Goal: Task Accomplishment & Management: Manage account settings

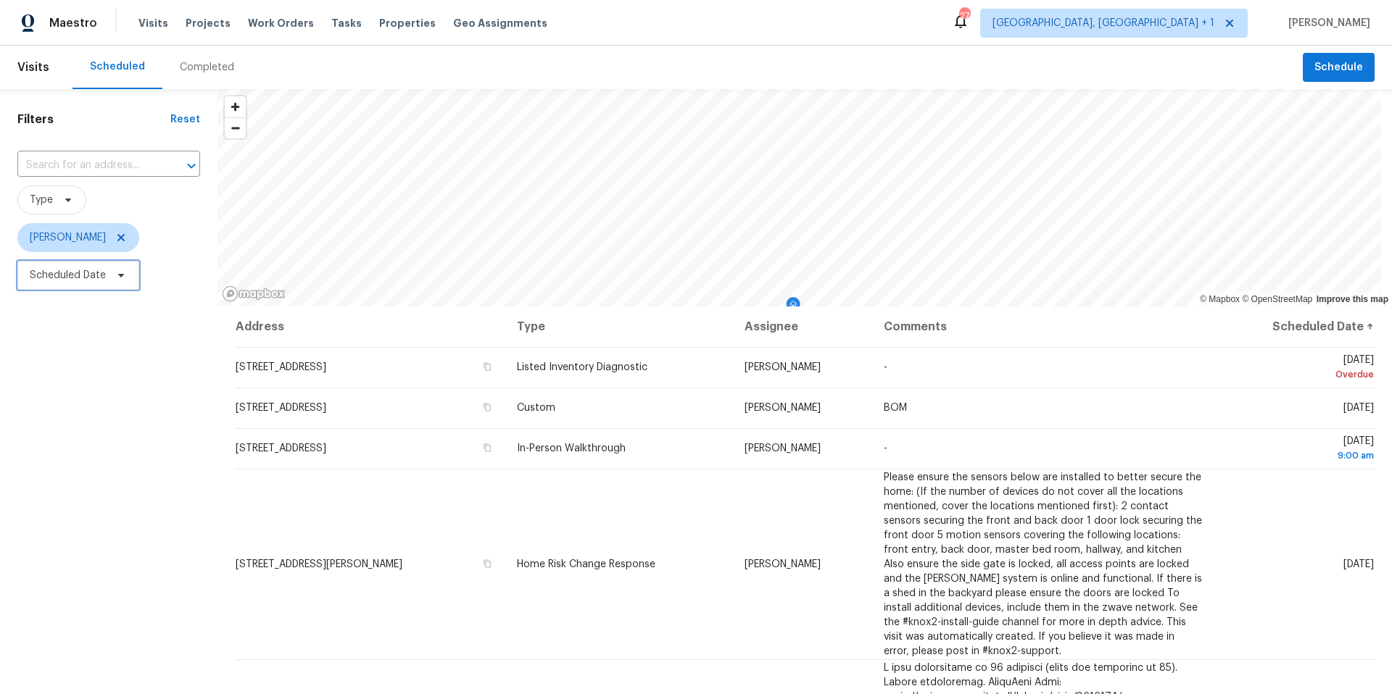
click at [132, 287] on span "Scheduled Date" at bounding box center [78, 275] width 122 height 29
click at [124, 329] on input "text" at bounding box center [97, 324] width 143 height 29
select select "7"
select select "2025"
select select "8"
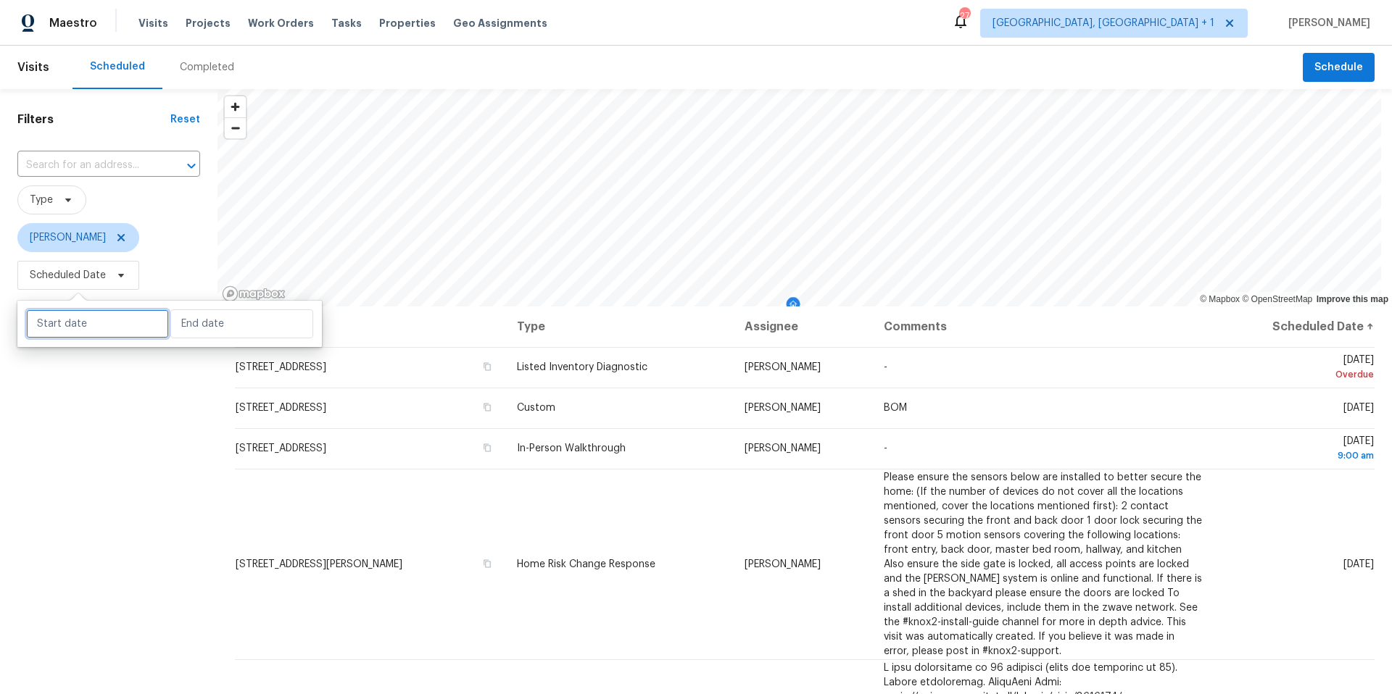
select select "2025"
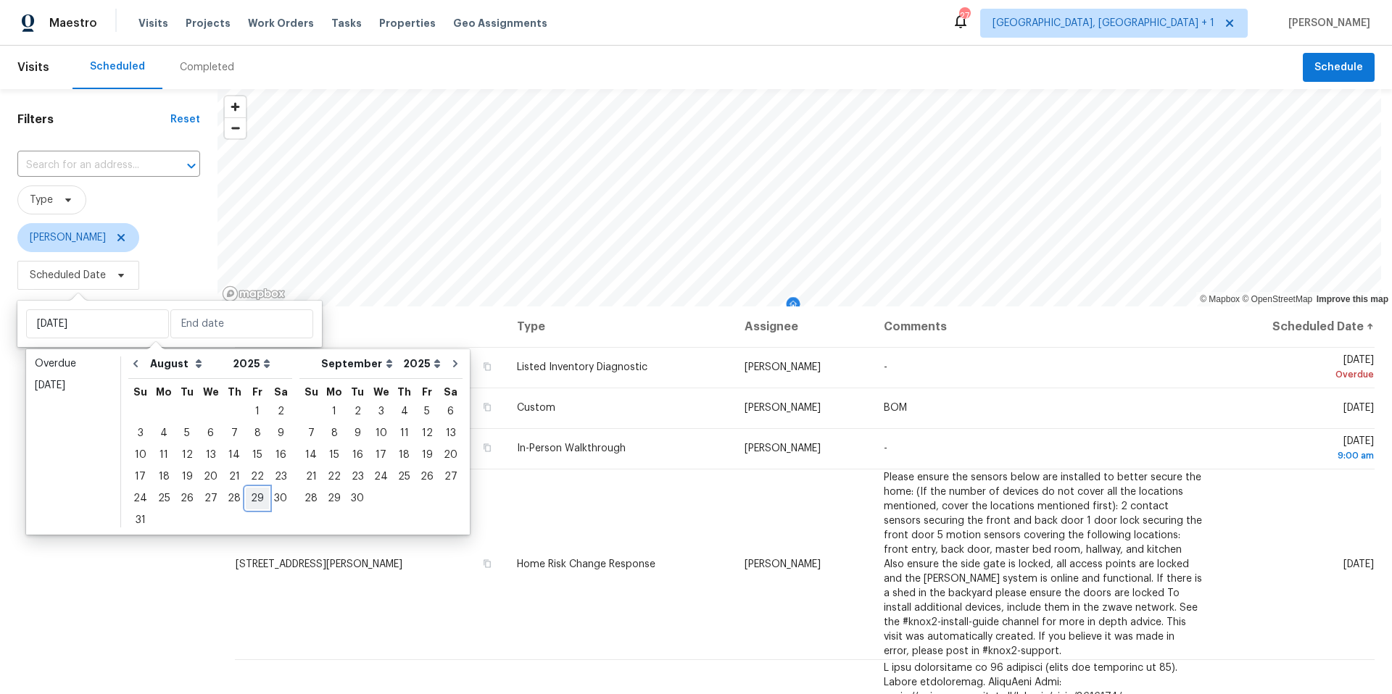
click at [246, 437] on div "29" at bounding box center [257, 499] width 23 height 20
type input "[DATE]"
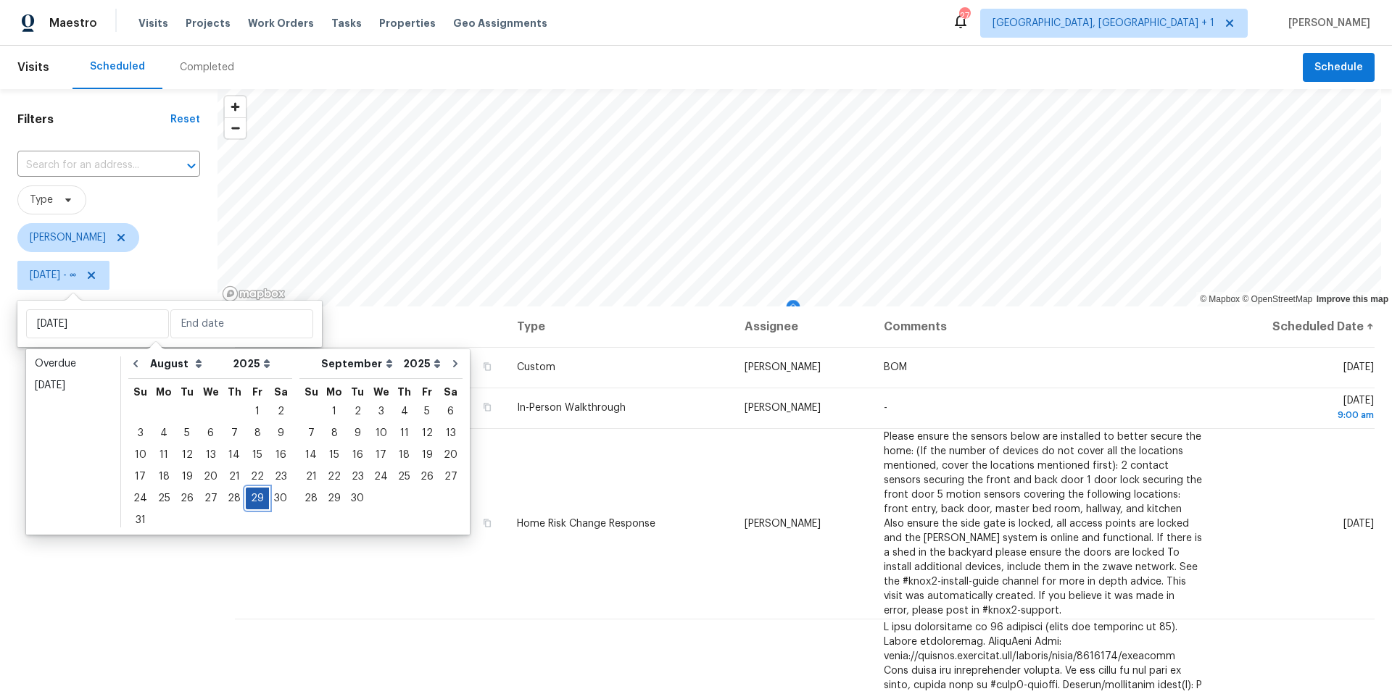
click at [246, 437] on div "29" at bounding box center [257, 499] width 23 height 20
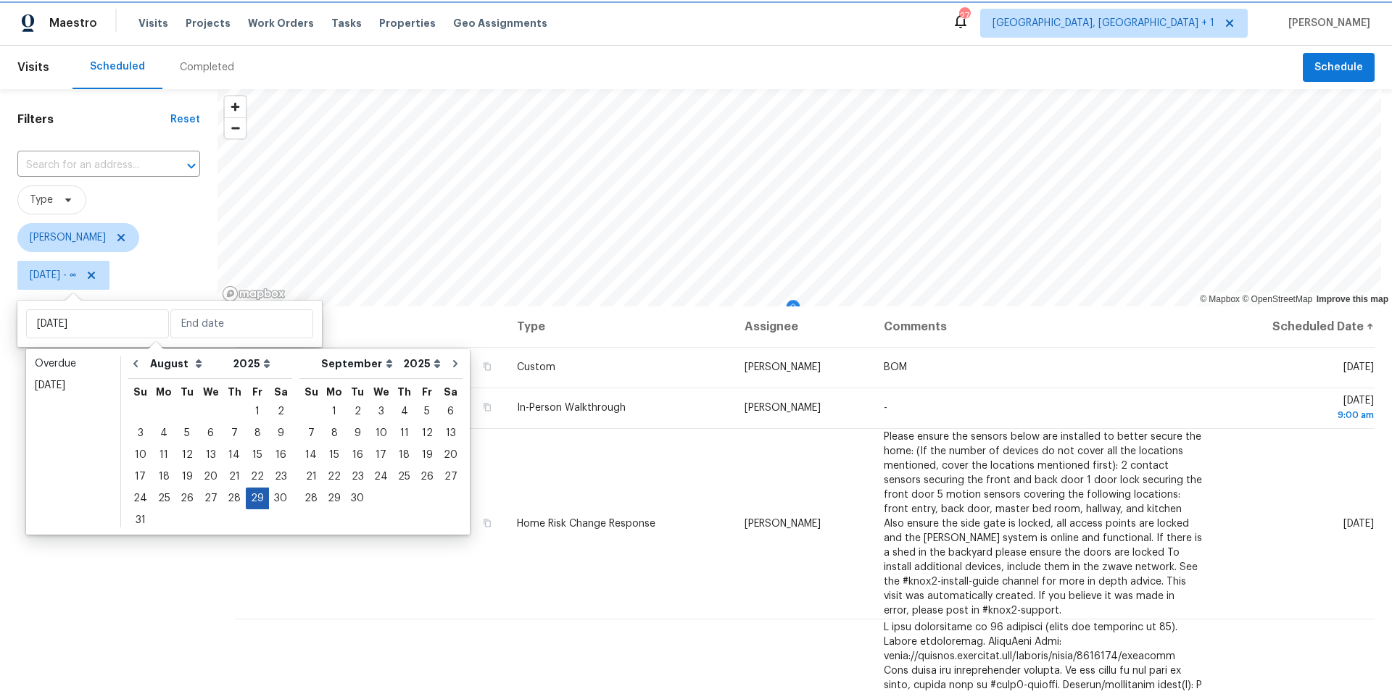
type input "[DATE]"
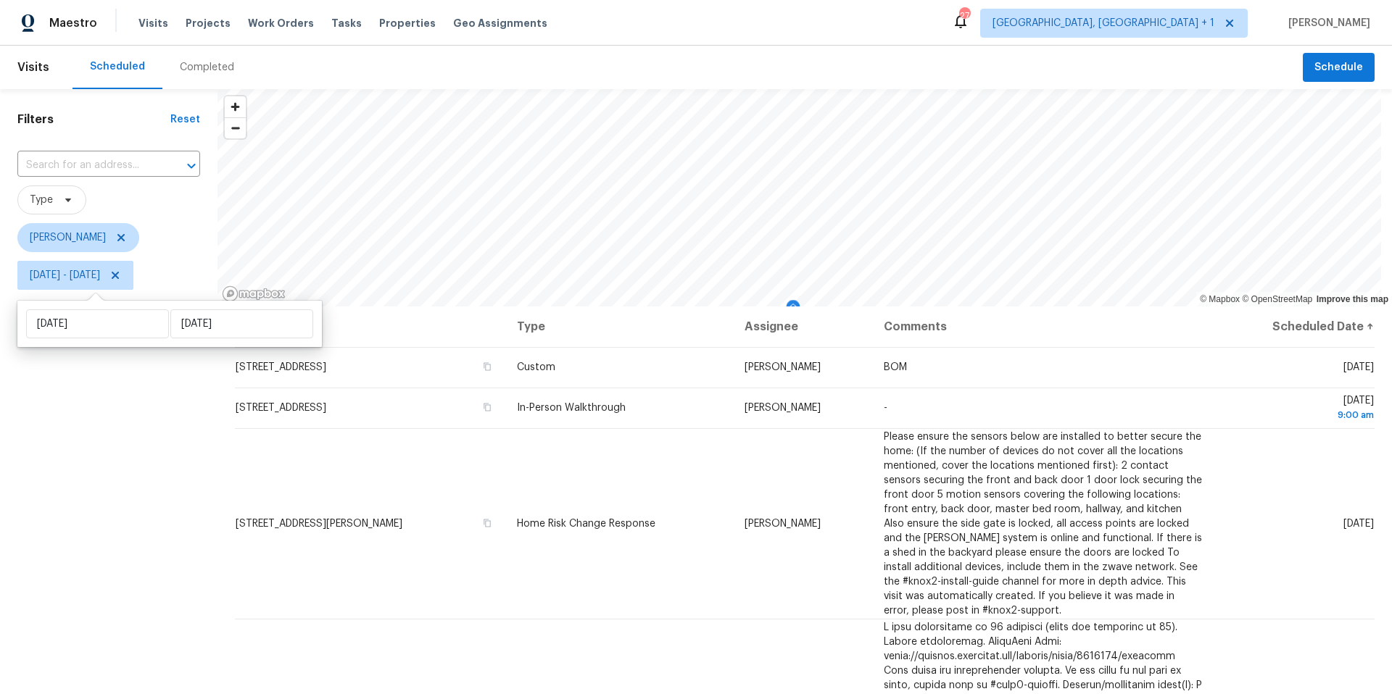
click at [136, 437] on div "Filters Reset ​ Type [PERSON_NAME] [DATE] - [DATE]" at bounding box center [108, 475] width 217 height 773
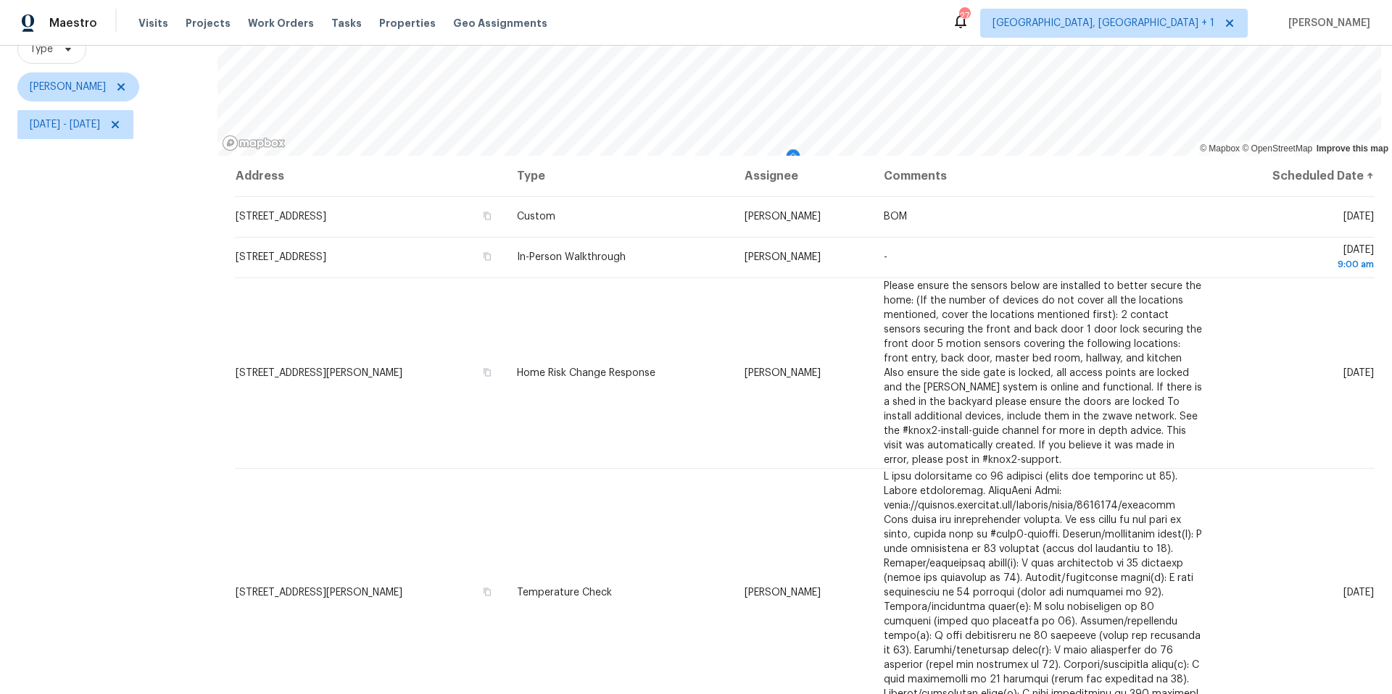
scroll to position [172, 0]
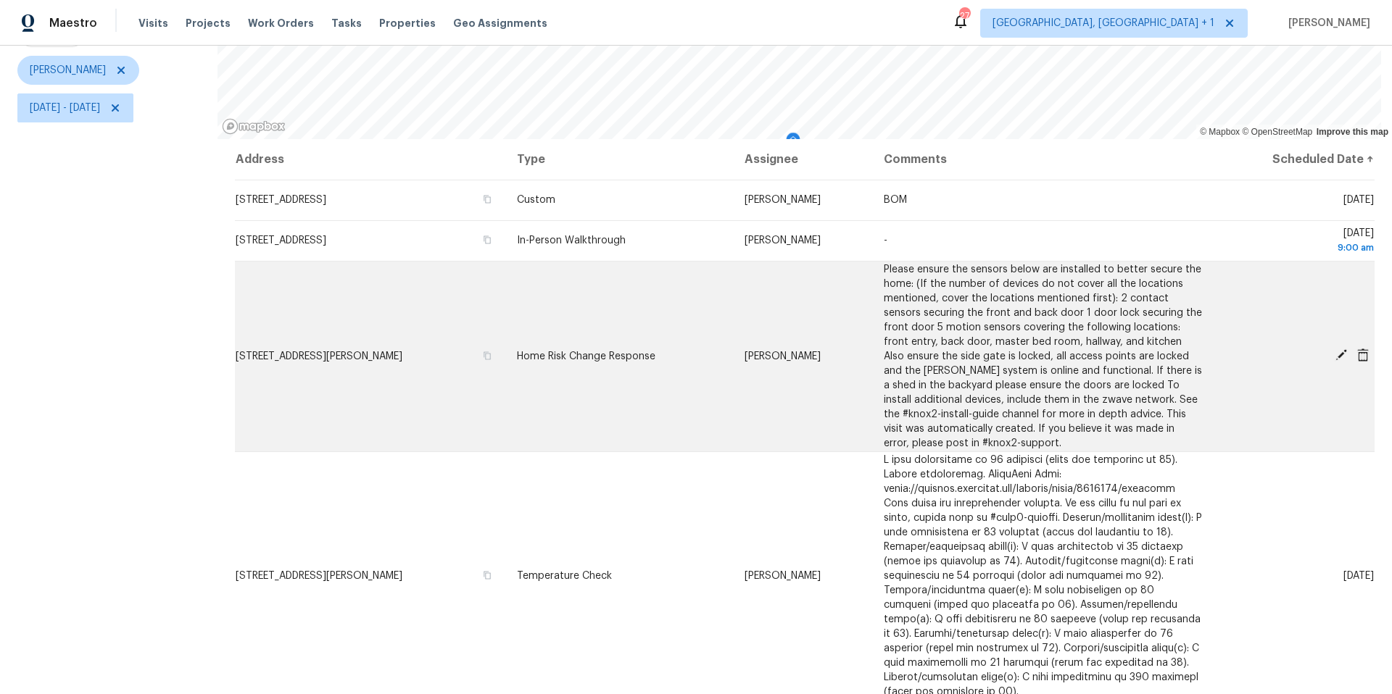
click at [1043, 351] on icon at bounding box center [1341, 355] width 13 height 13
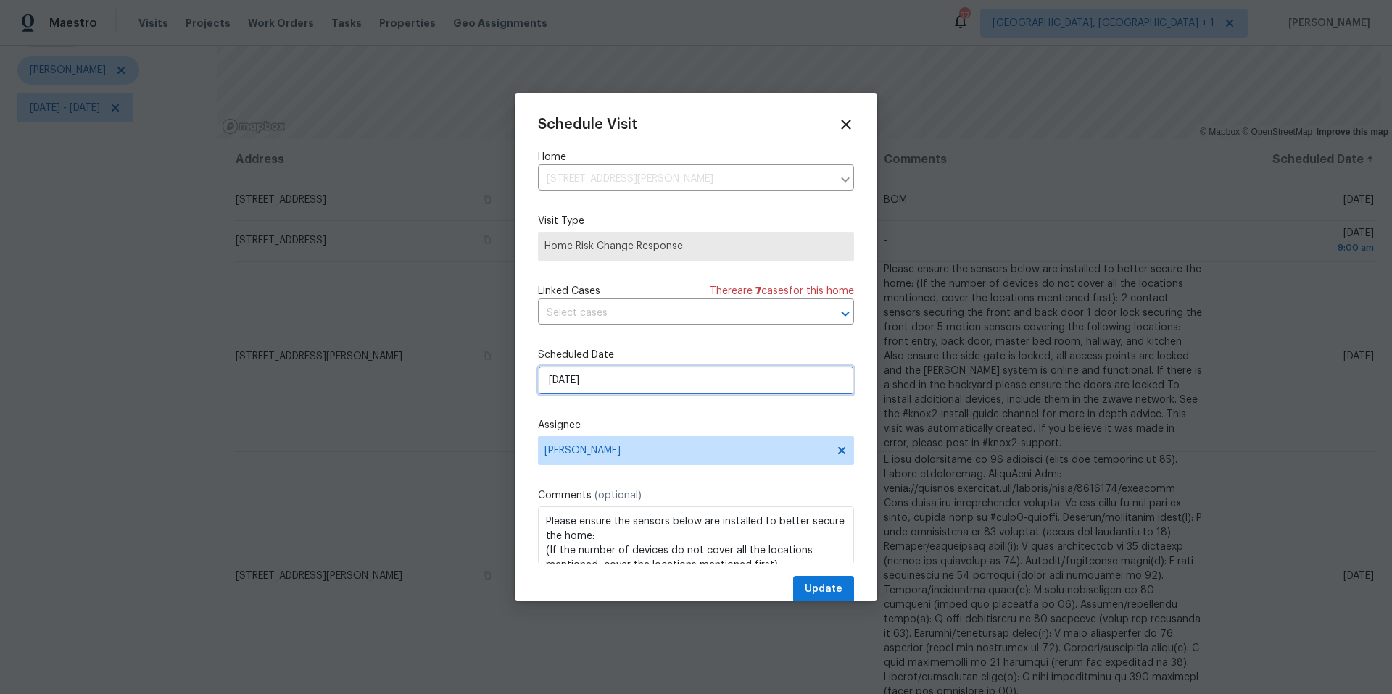
click at [613, 385] on input "[DATE]" at bounding box center [696, 380] width 316 height 29
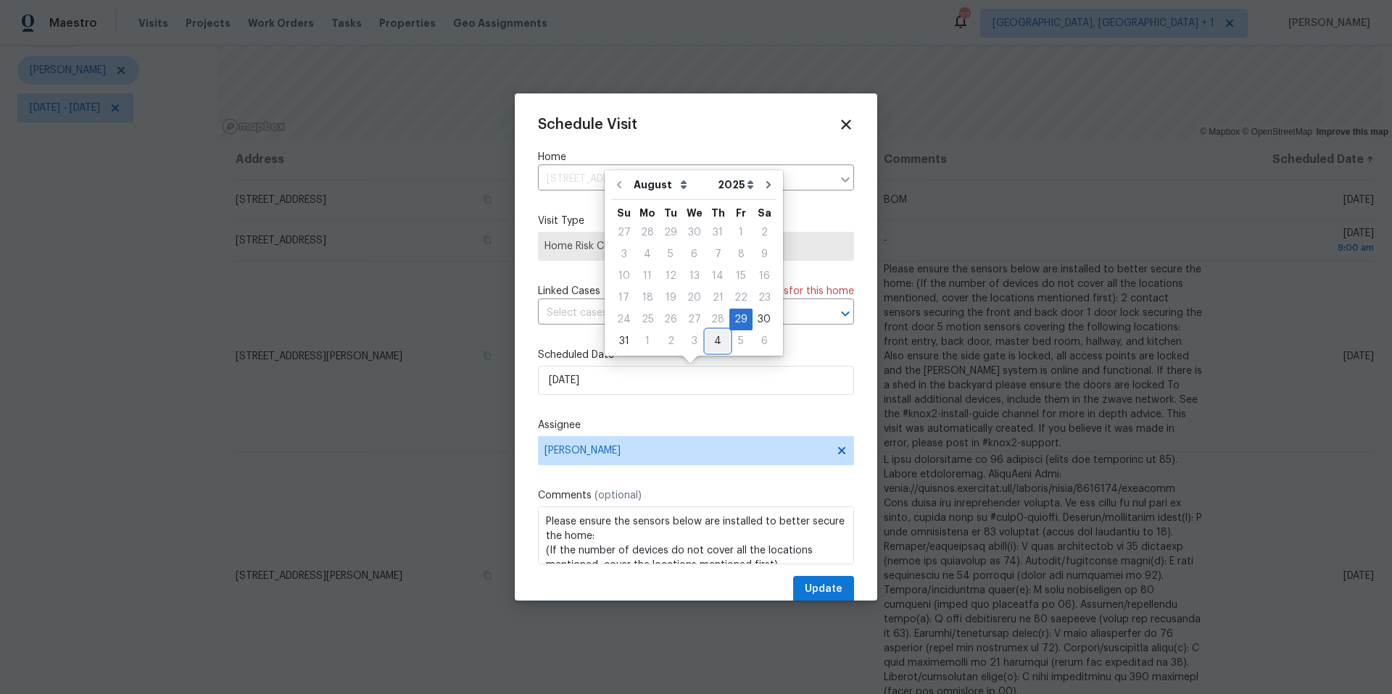
click at [713, 343] on div "4" at bounding box center [717, 341] width 23 height 20
type input "[DATE]"
select select "8"
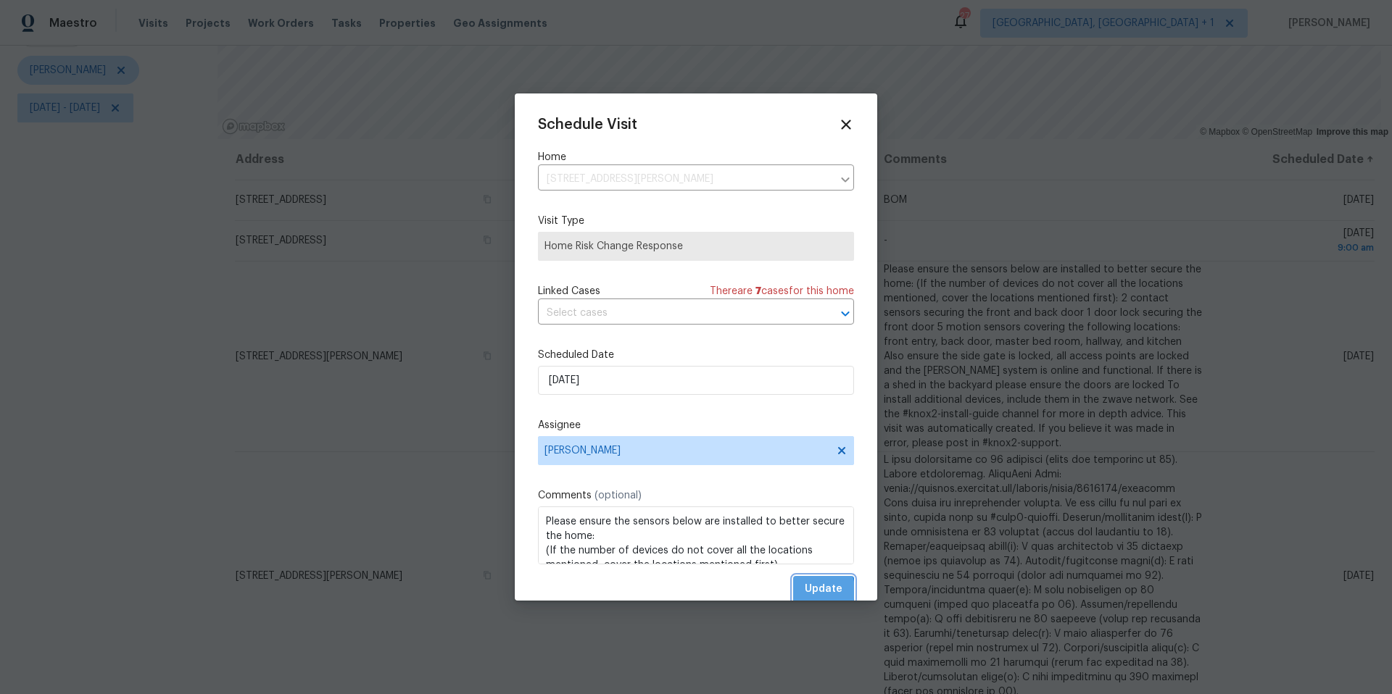
click at [805, 437] on span "Update" at bounding box center [824, 590] width 38 height 18
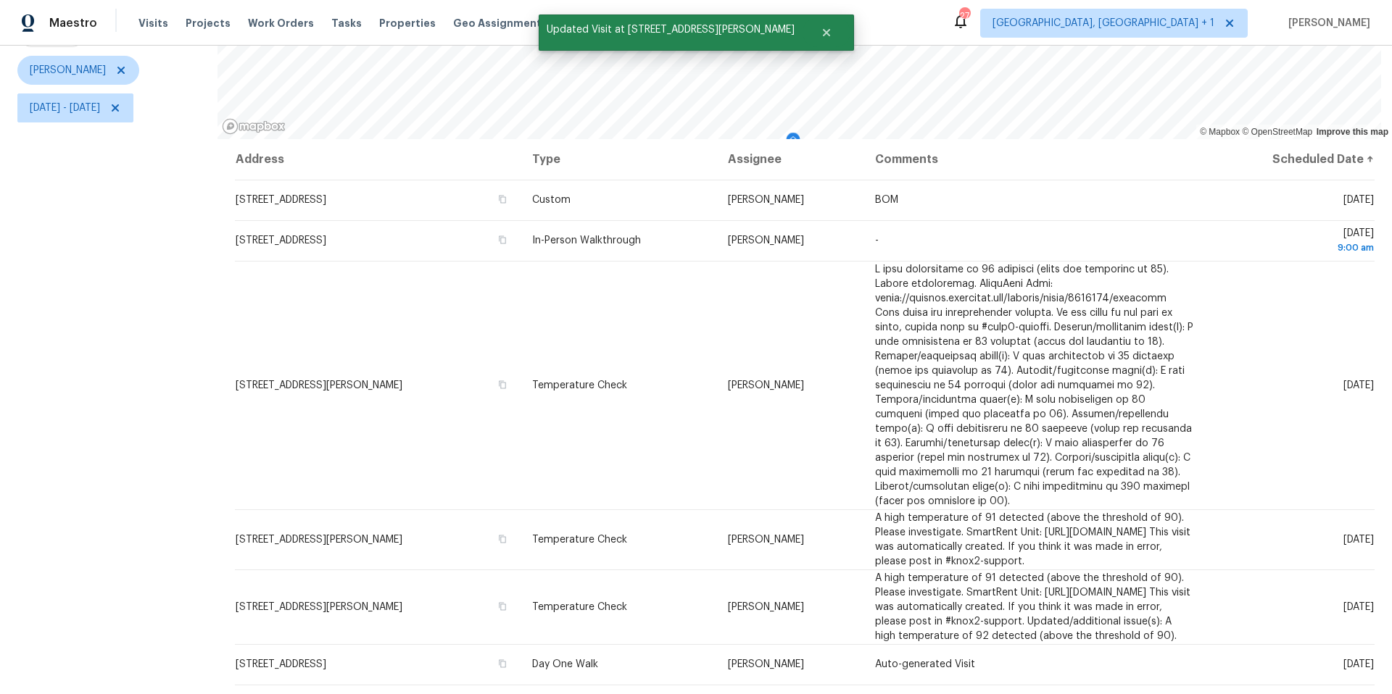
scroll to position [178, 0]
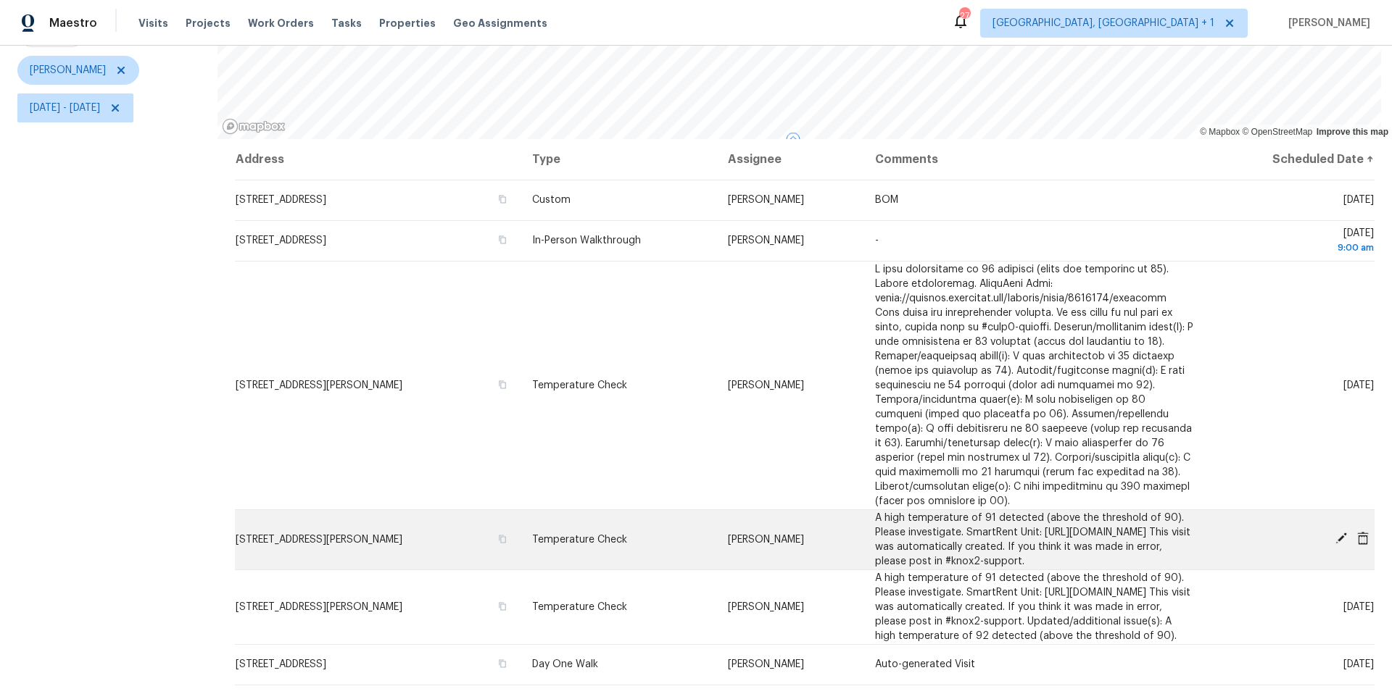
click at [1043, 437] on icon at bounding box center [1341, 539] width 12 height 12
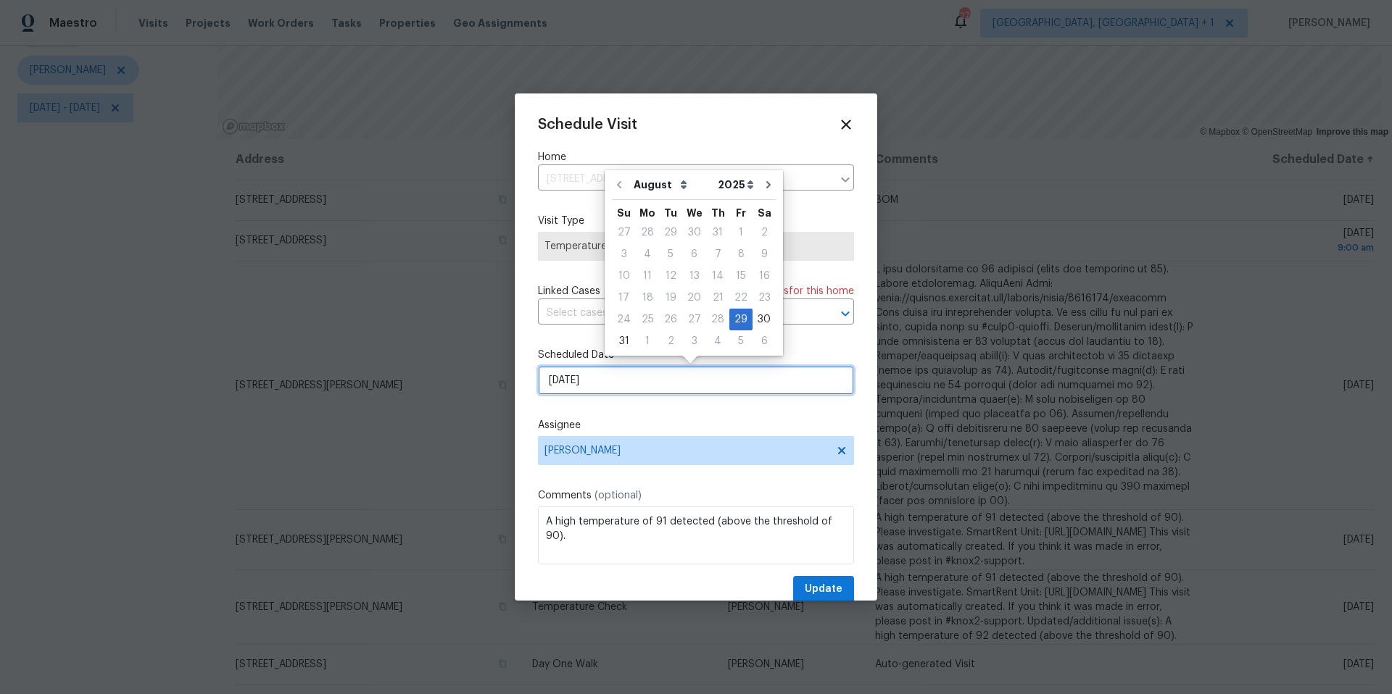
click at [639, 375] on input "[DATE]" at bounding box center [696, 380] width 316 height 29
click at [665, 343] on div "2" at bounding box center [670, 341] width 23 height 20
type input "[DATE]"
select select "8"
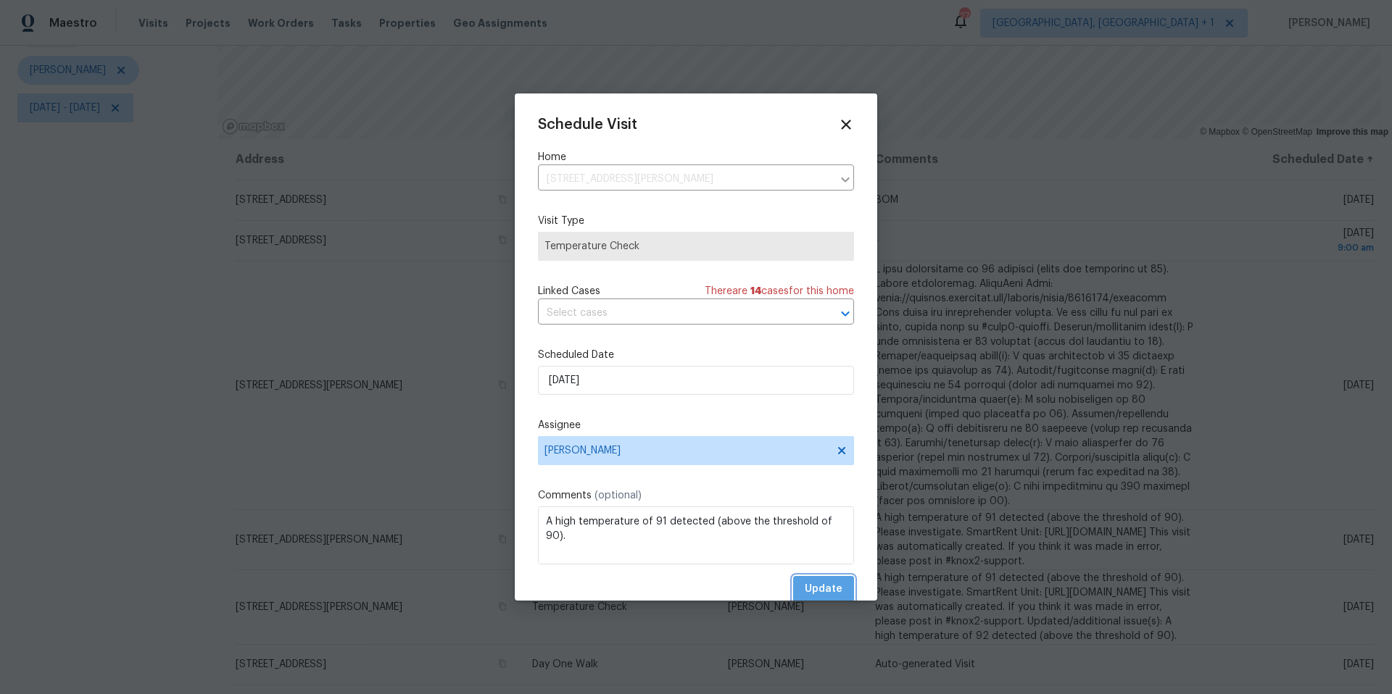
click at [826, 437] on span "Update" at bounding box center [824, 590] width 38 height 18
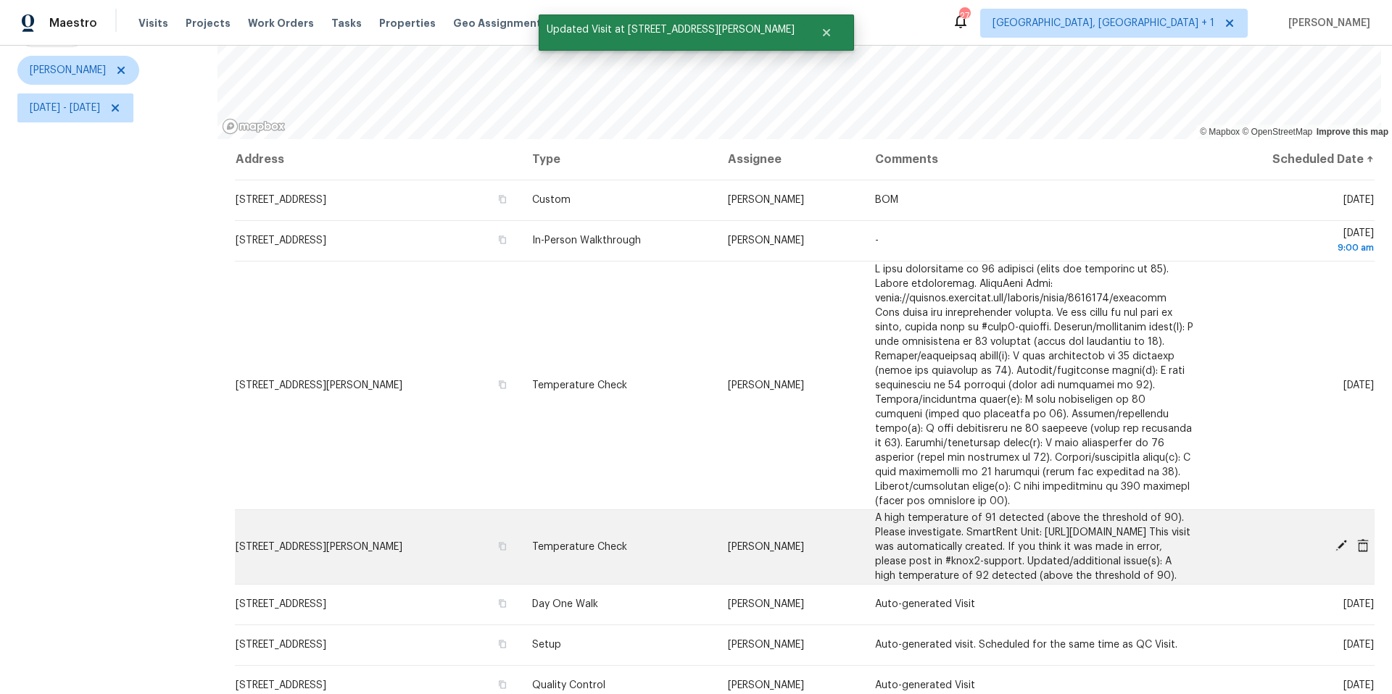
click at [1043, 437] on icon at bounding box center [1341, 546] width 12 height 12
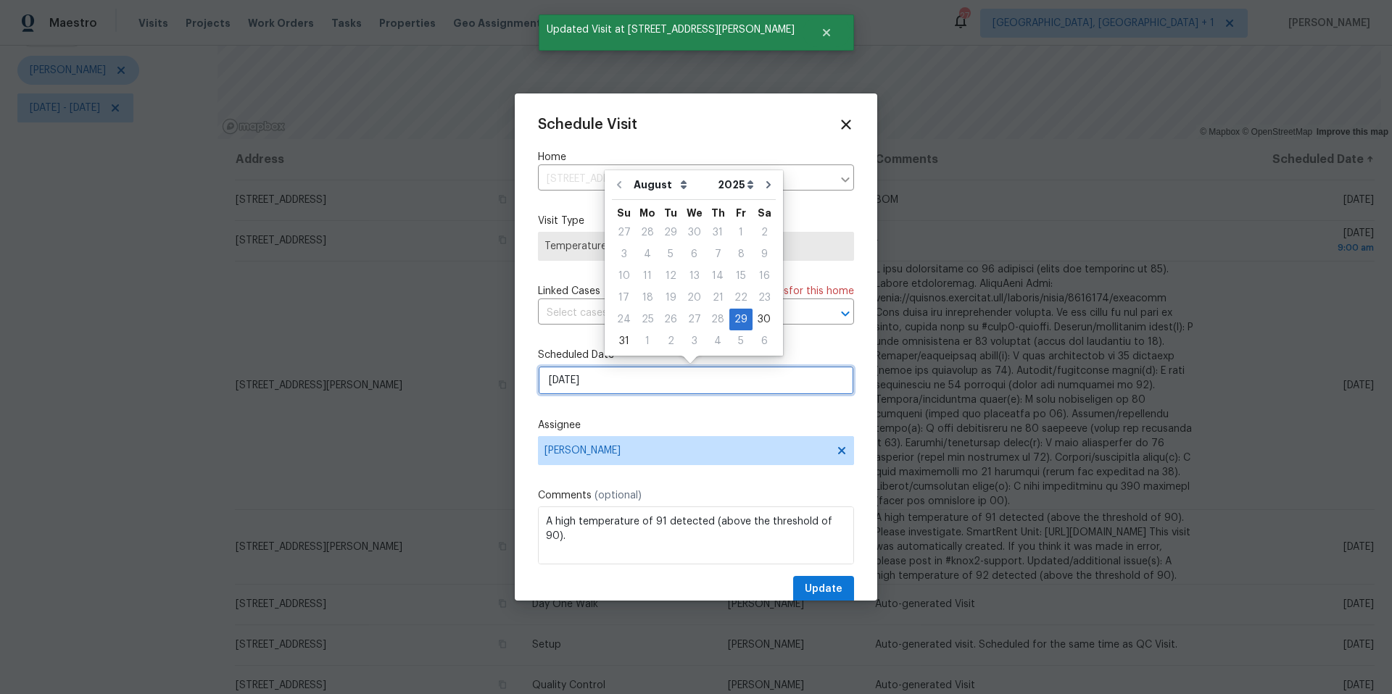
click at [596, 383] on input "[DATE]" at bounding box center [696, 380] width 316 height 29
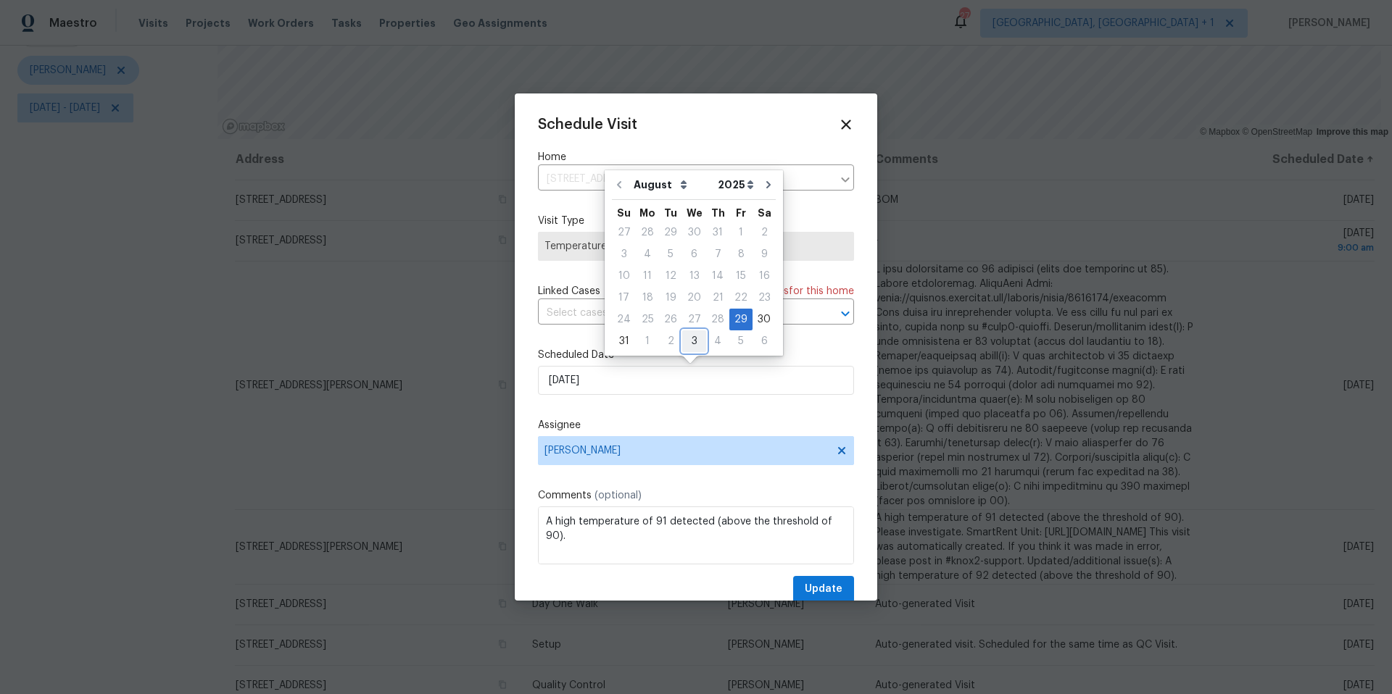
click at [694, 333] on div "3" at bounding box center [694, 341] width 24 height 20
type input "[DATE]"
select select "8"
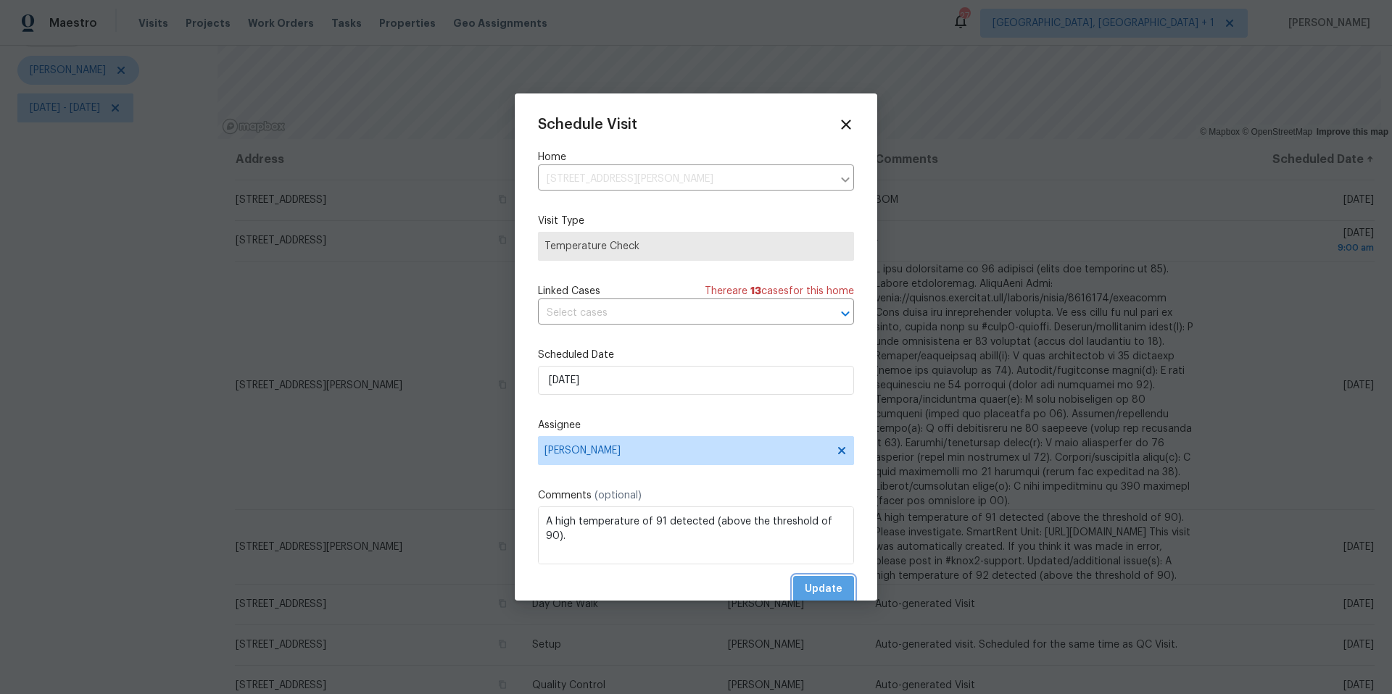
click at [793, 437] on button "Update" at bounding box center [823, 589] width 61 height 27
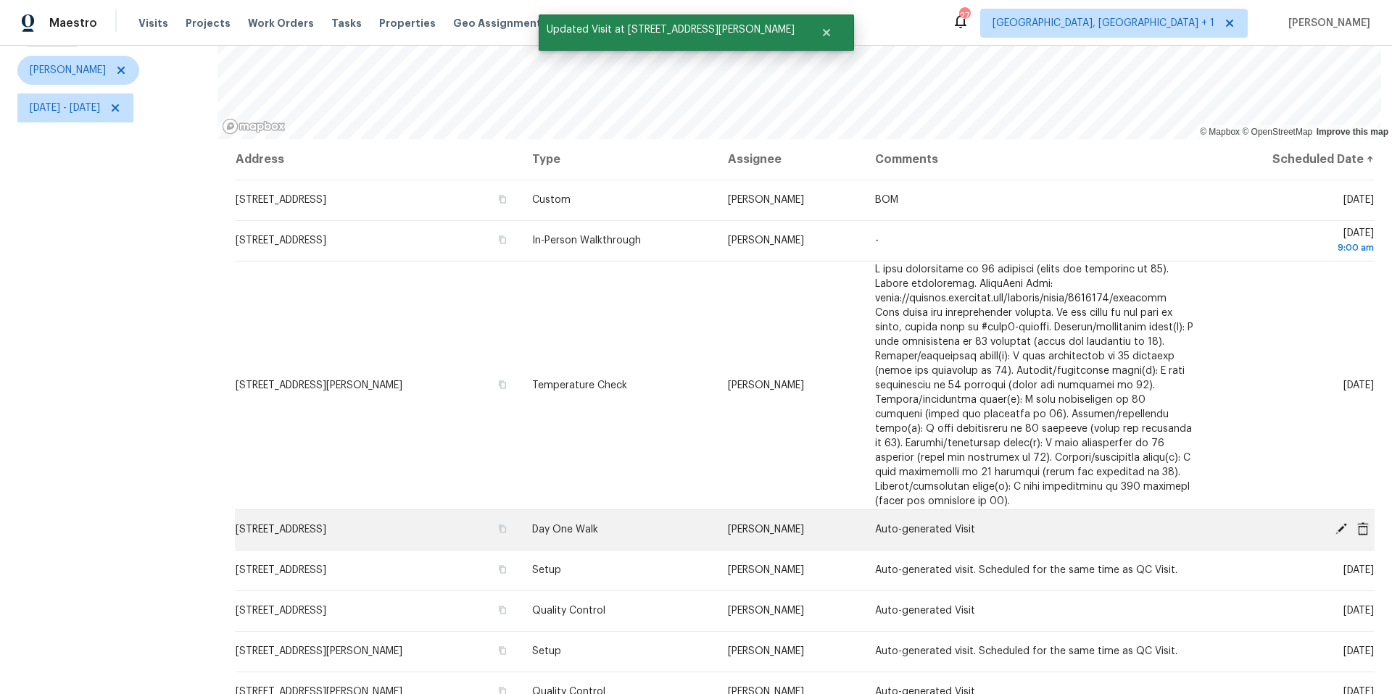
click at [1043, 437] on icon at bounding box center [1362, 529] width 13 height 13
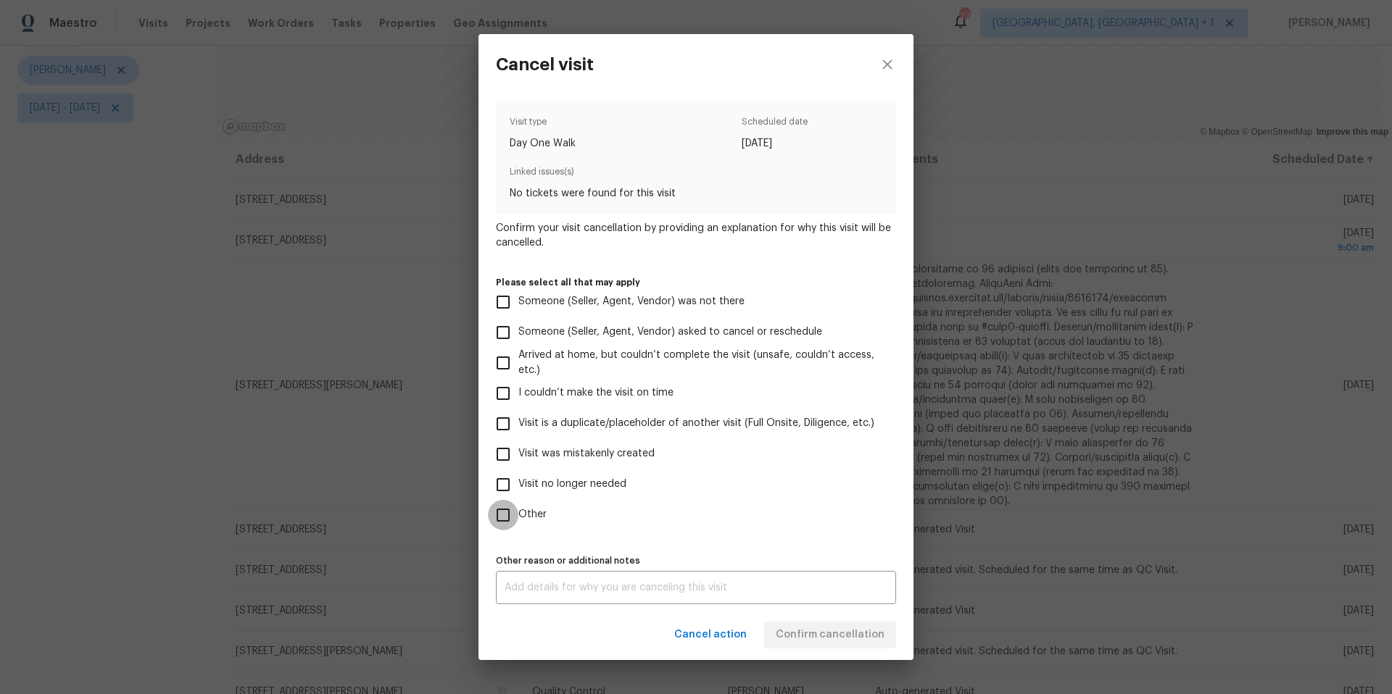
click at [517, 437] on input "Other" at bounding box center [503, 515] width 30 height 30
checkbox input "true"
click at [626, 437] on textarea at bounding box center [696, 588] width 383 height 10
type textarea "mistake"
click at [878, 437] on div "Visit type Day One Walk Scheduled date [DATE] Linked issues(s) No tickets were …" at bounding box center [696, 353] width 400 height 504
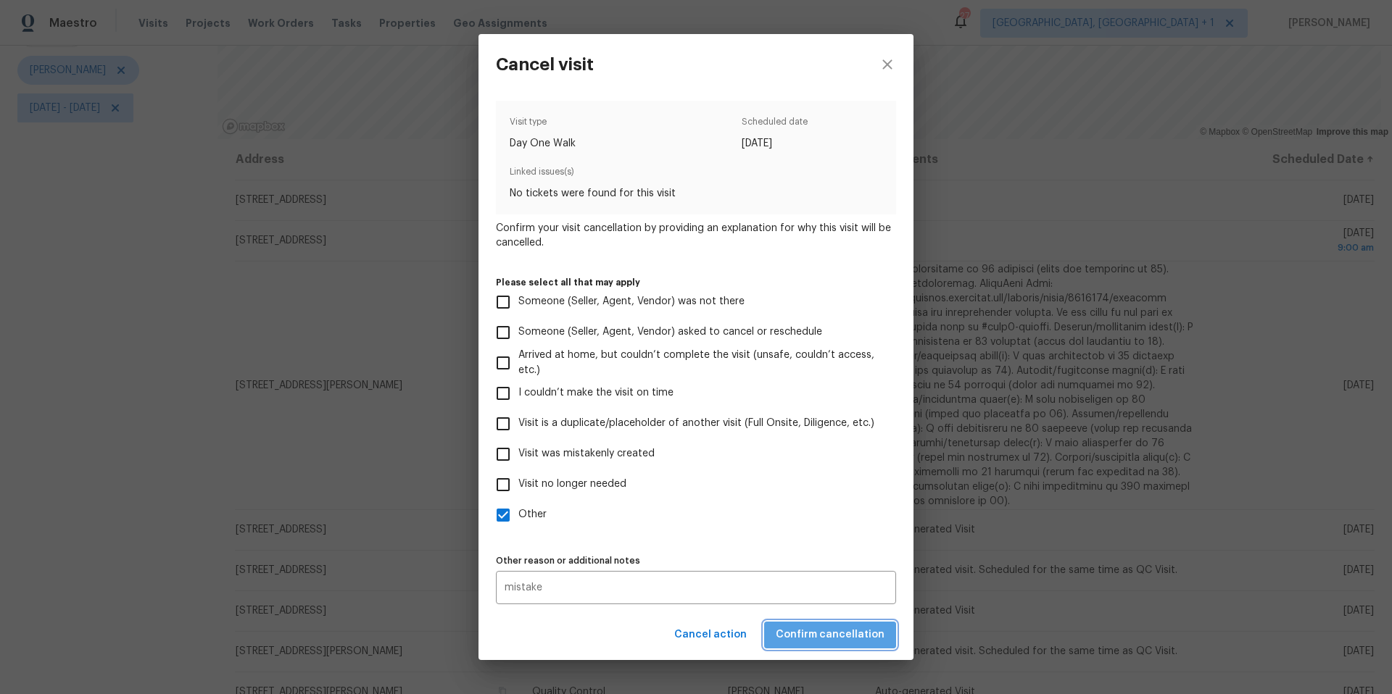
click at [841, 437] on span "Confirm cancellation" at bounding box center [830, 635] width 109 height 18
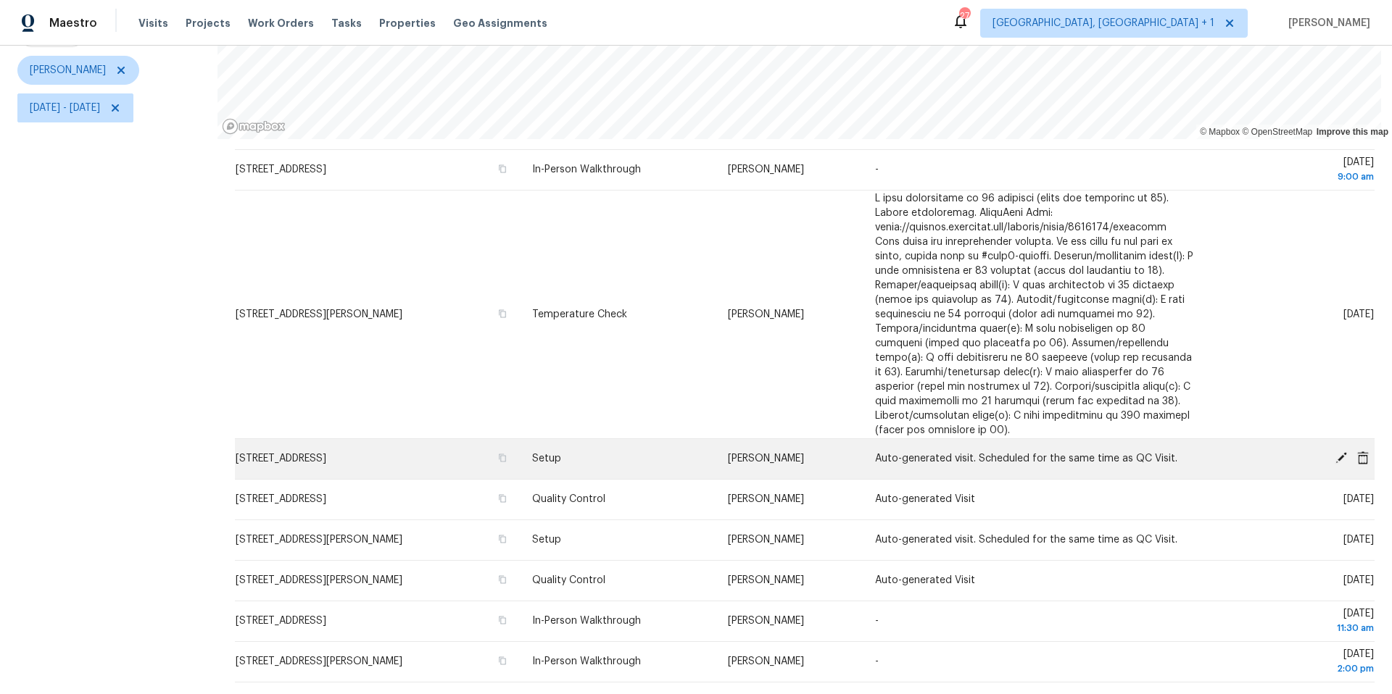
click at [1043, 437] on icon at bounding box center [1363, 457] width 12 height 13
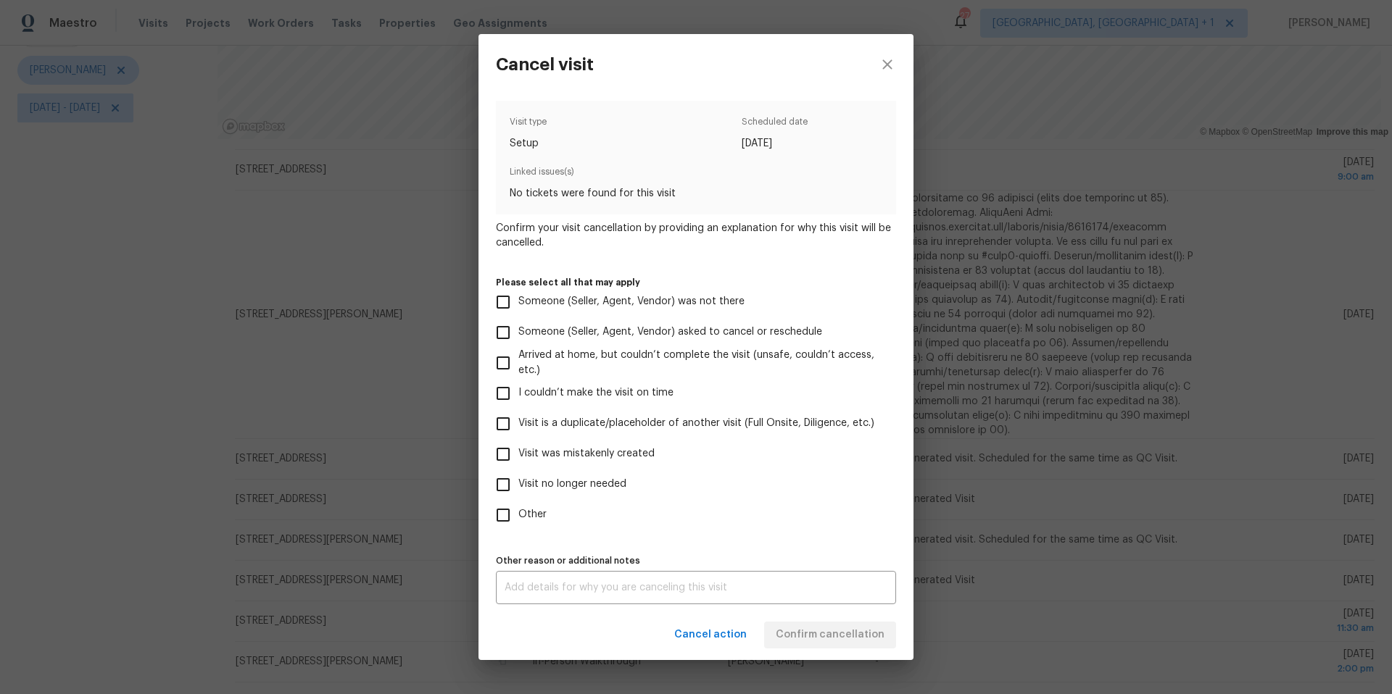
click at [532, 437] on span "Other" at bounding box center [532, 514] width 28 height 15
click at [518, 437] on input "Other" at bounding box center [503, 515] width 30 height 30
checkbox input "true"
click at [597, 437] on textarea at bounding box center [696, 588] width 383 height 10
type textarea "mistake"
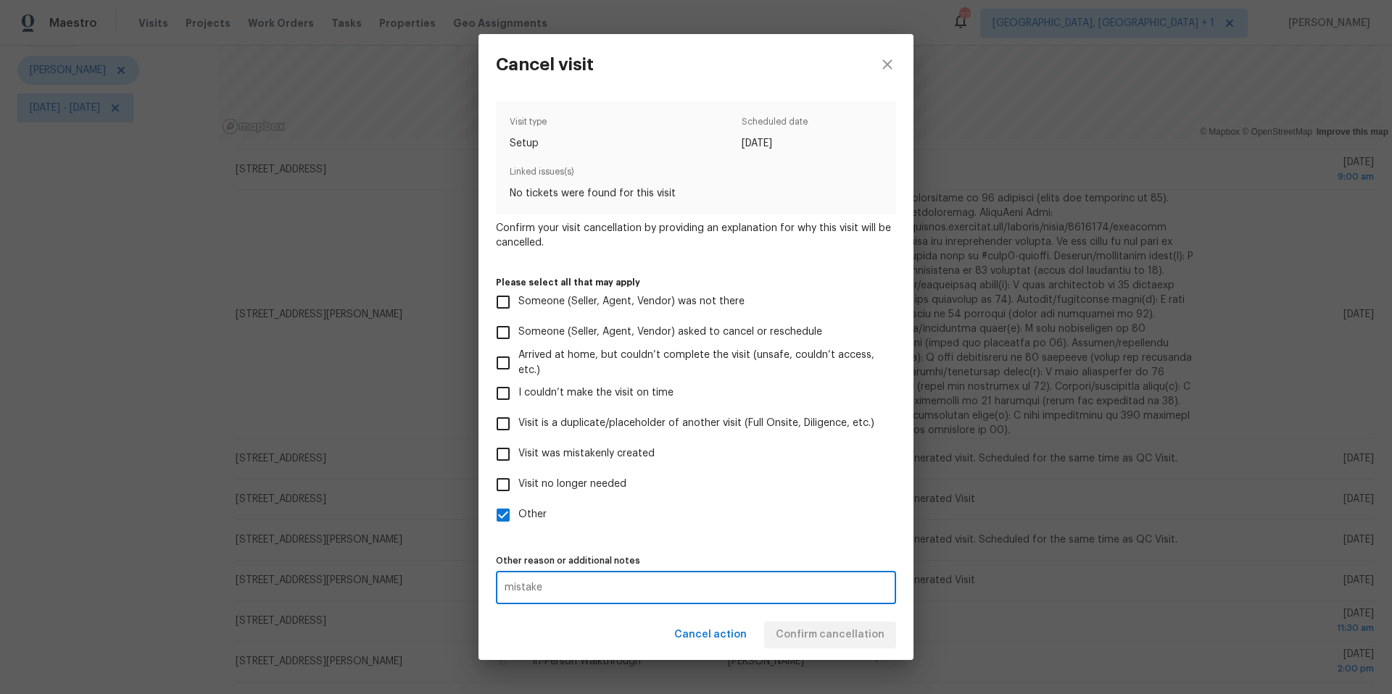
click at [735, 437] on label "Other" at bounding box center [686, 515] width 397 height 30
click at [518, 437] on input "Other" at bounding box center [503, 515] width 30 height 30
click at [792, 437] on div "Cancel action Confirm cancellation" at bounding box center [695, 635] width 435 height 50
click at [493, 437] on input "Other" at bounding box center [503, 515] width 30 height 30
checkbox input "true"
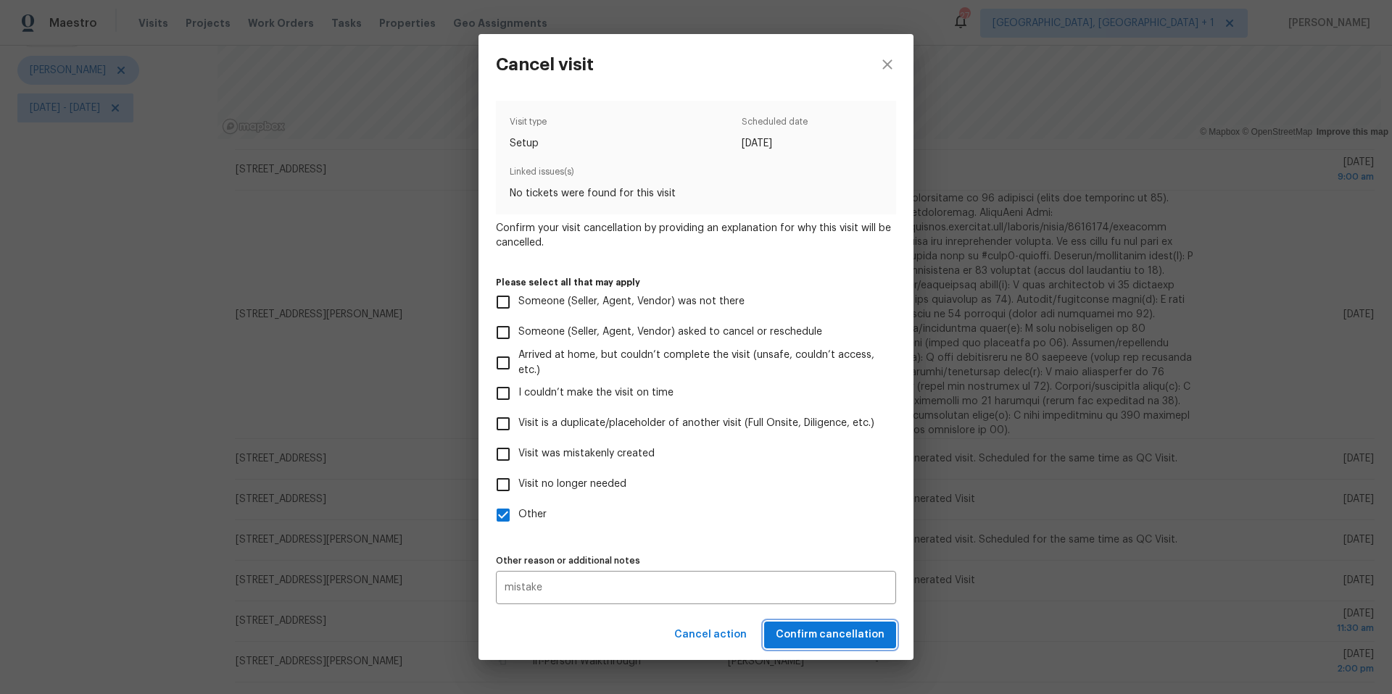
click at [837, 437] on span "Confirm cancellation" at bounding box center [830, 635] width 109 height 18
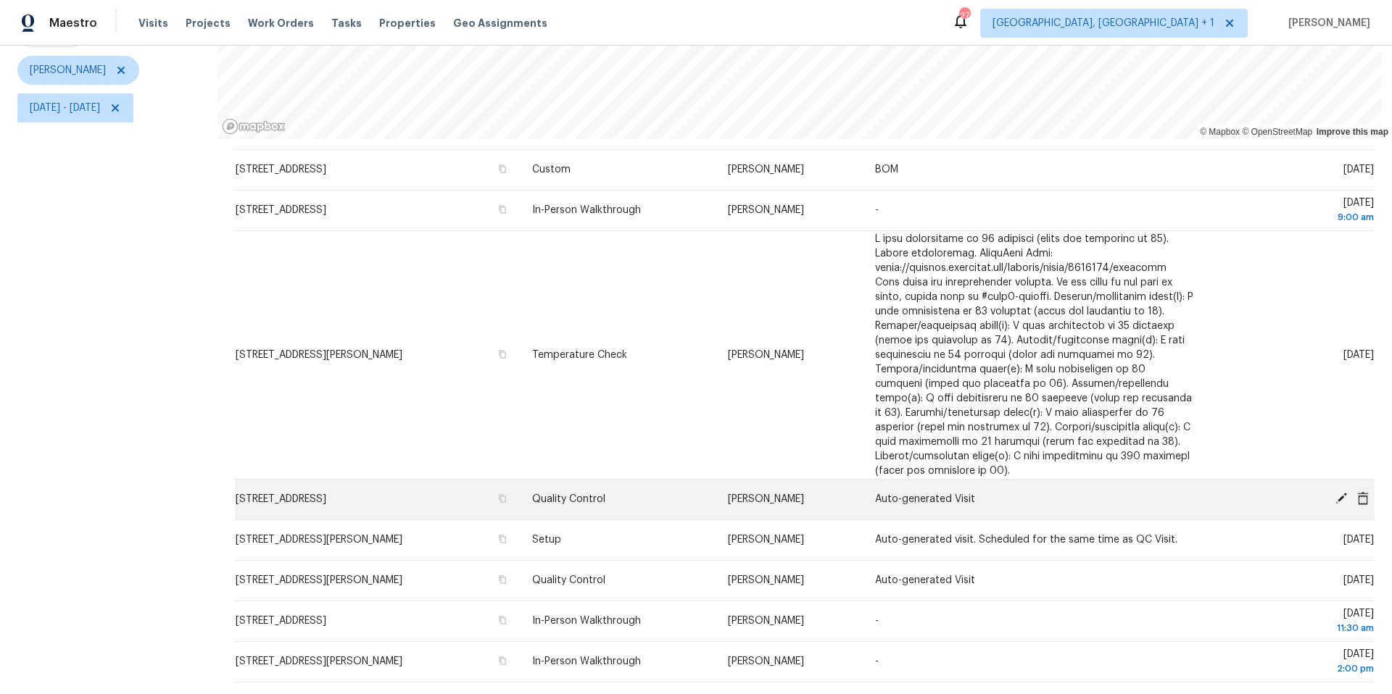
click at [1043, 437] on icon at bounding box center [1341, 499] width 12 height 12
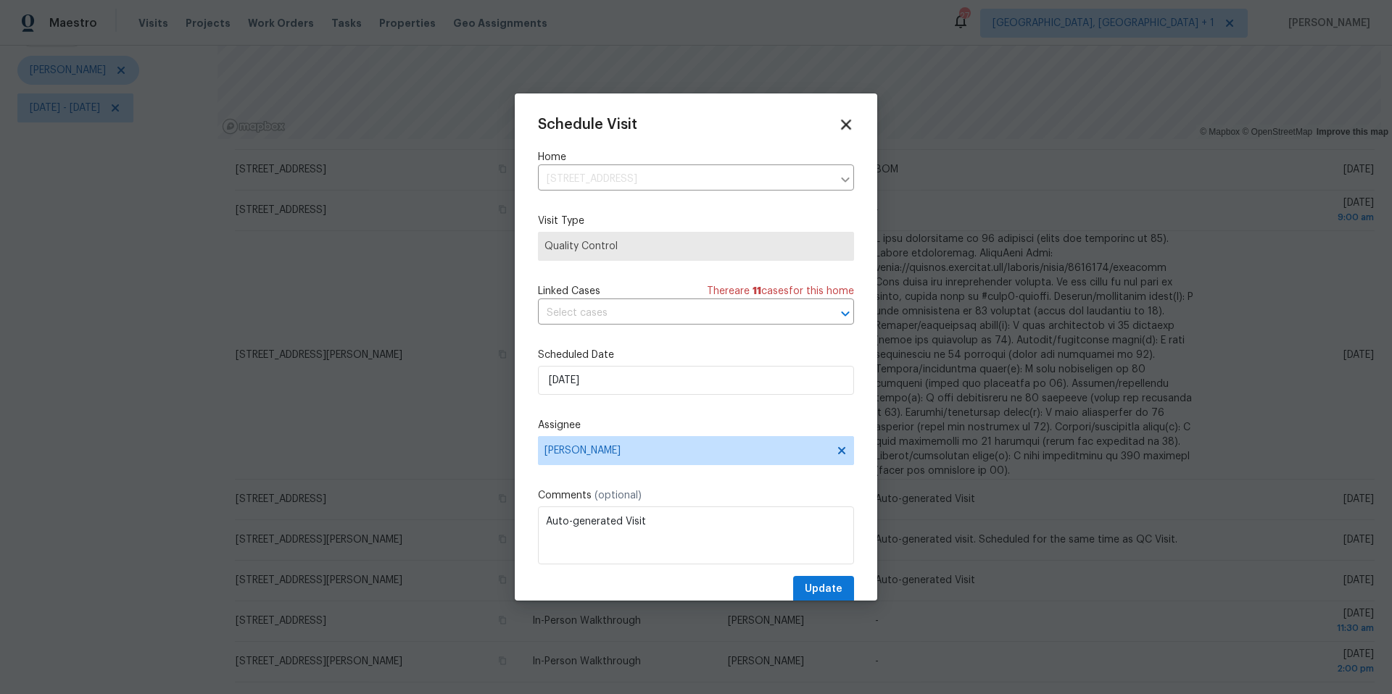
click at [841, 121] on icon at bounding box center [845, 124] width 17 height 17
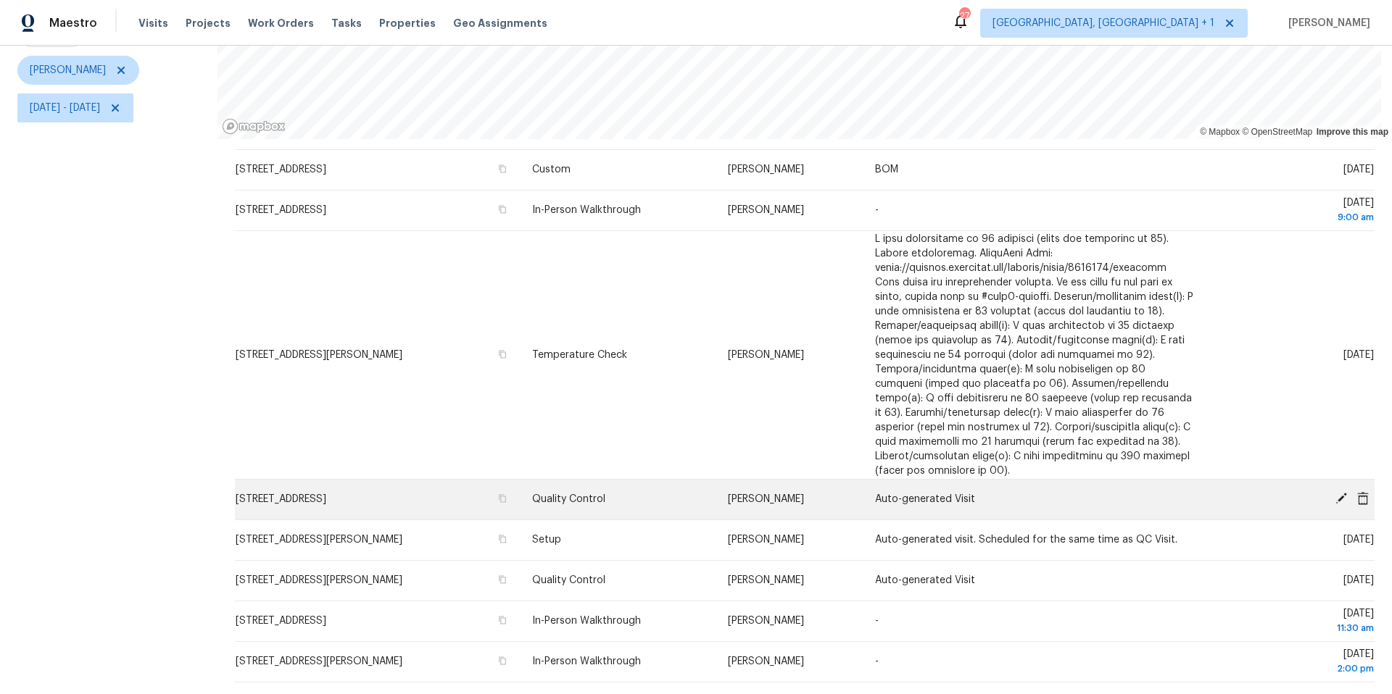
click at [1043, 437] on icon at bounding box center [1362, 498] width 13 height 13
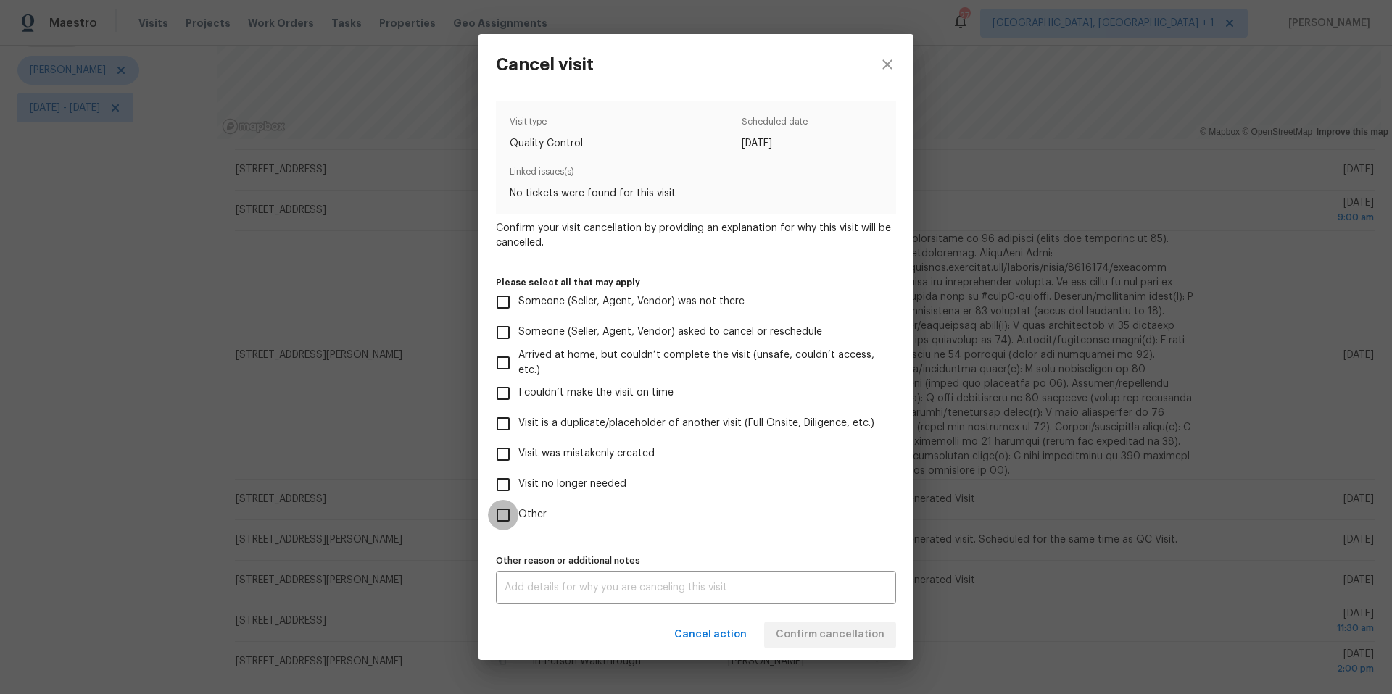
click at [495, 437] on input "Other" at bounding box center [503, 515] width 30 height 30
checkbox input "true"
click at [589, 437] on div "x Other reason or additional notes" at bounding box center [696, 587] width 400 height 33
type textarea "mistake"
drag, startPoint x: 727, startPoint y: 528, endPoint x: 763, endPoint y: 610, distance: 89.3
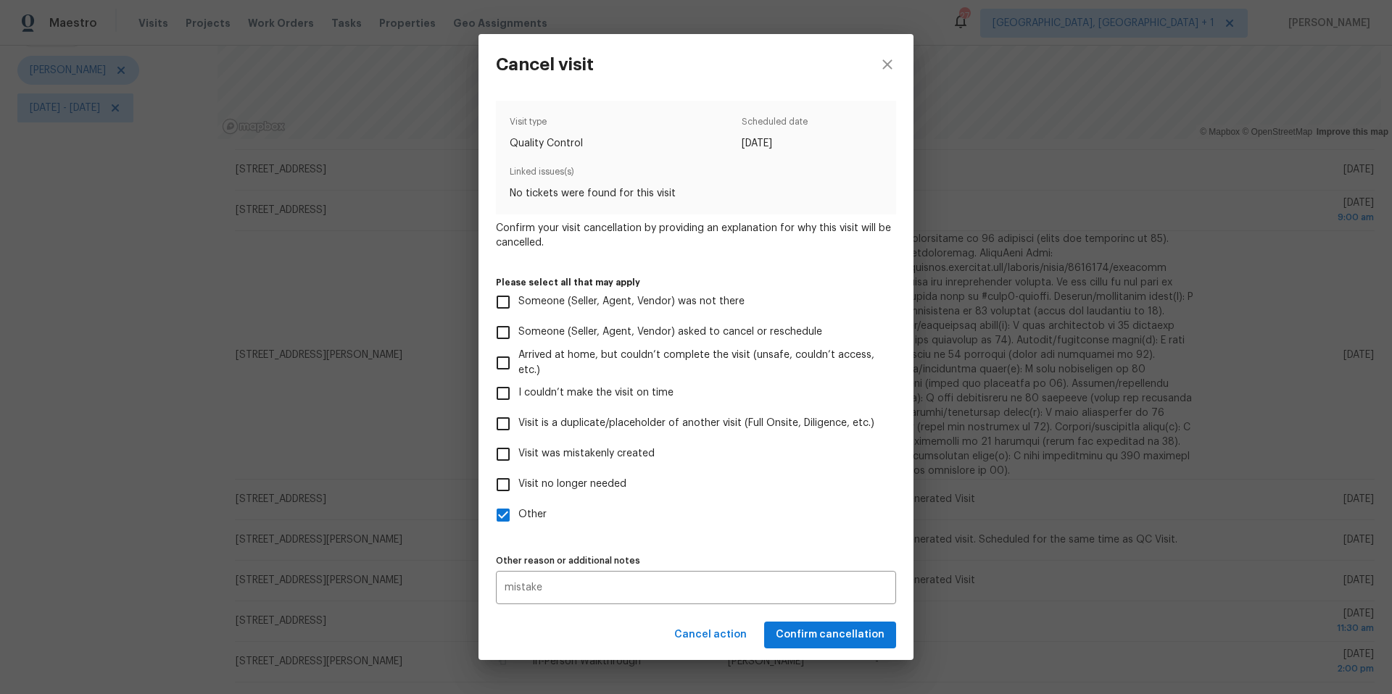
click at [729, 437] on div "Visit type Quality Control Scheduled date [DATE] Linked issues(s) No tickets we…" at bounding box center [696, 353] width 400 height 504
click at [816, 437] on span "Confirm cancellation" at bounding box center [830, 635] width 109 height 18
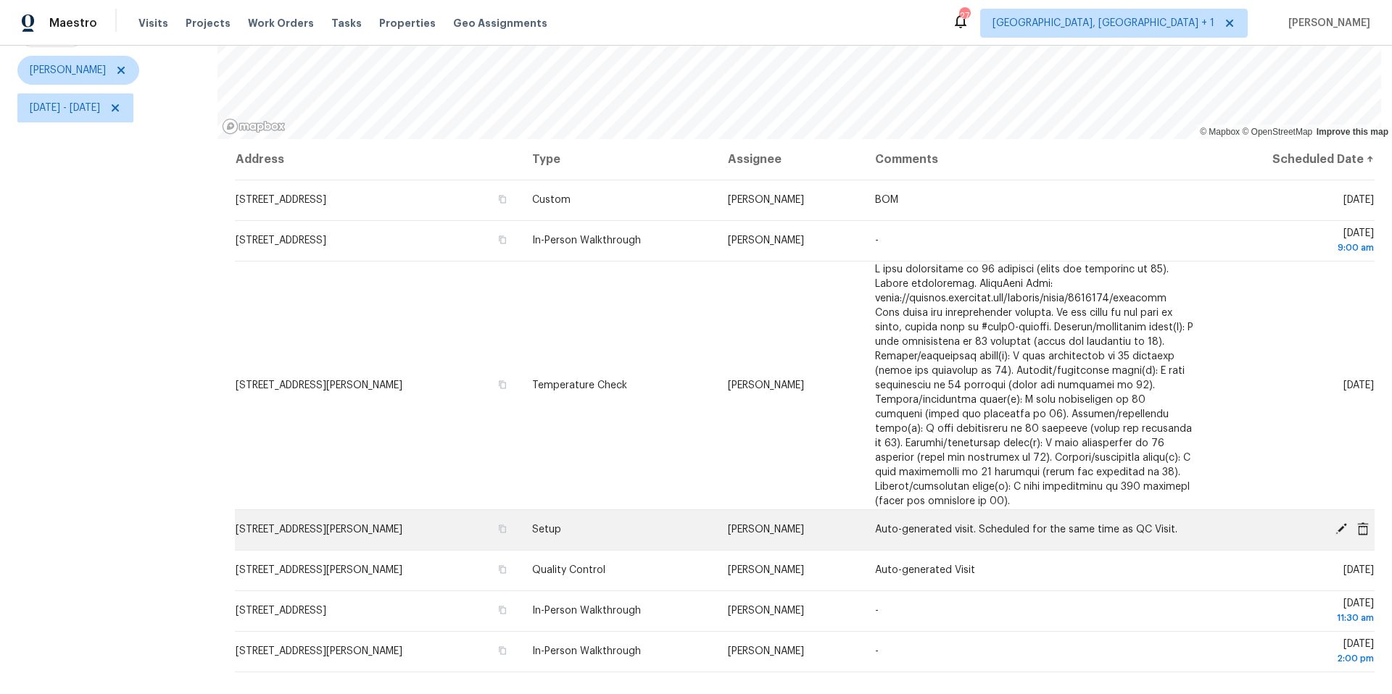
click at [1043, 437] on icon at bounding box center [1341, 529] width 12 height 12
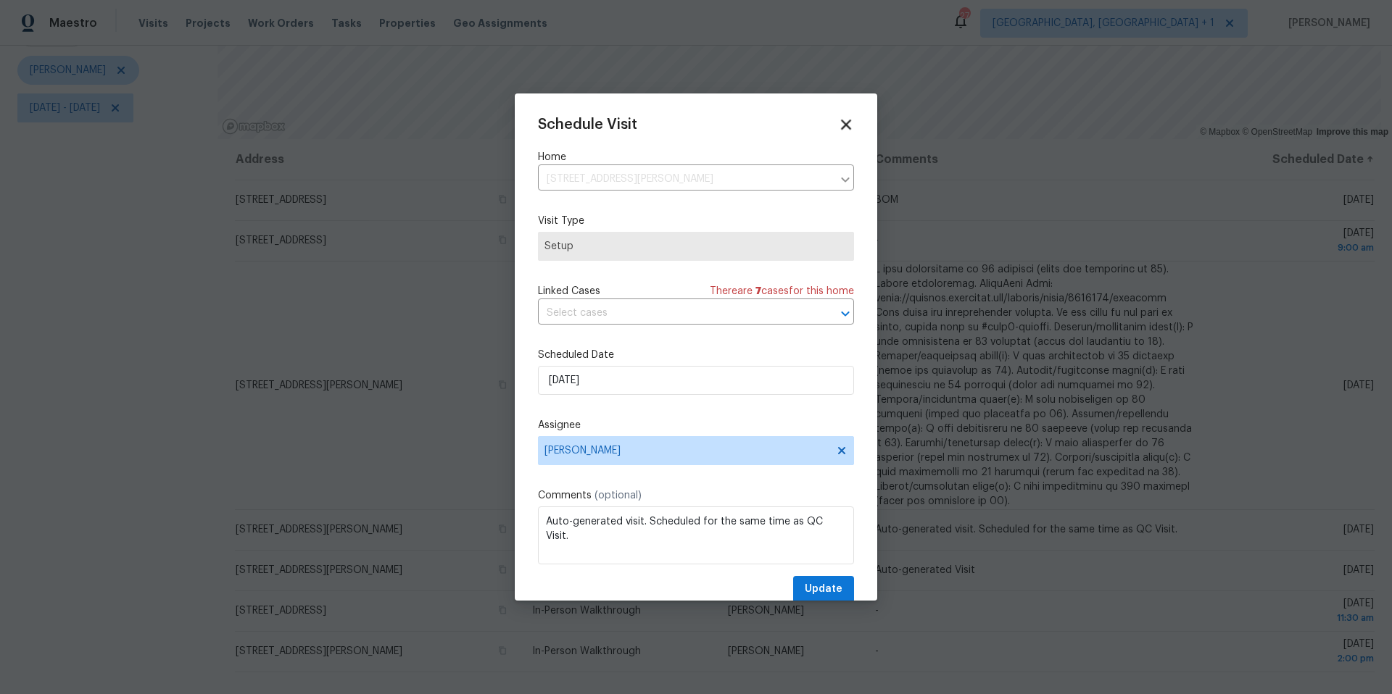
click at [841, 125] on icon at bounding box center [846, 125] width 10 height 10
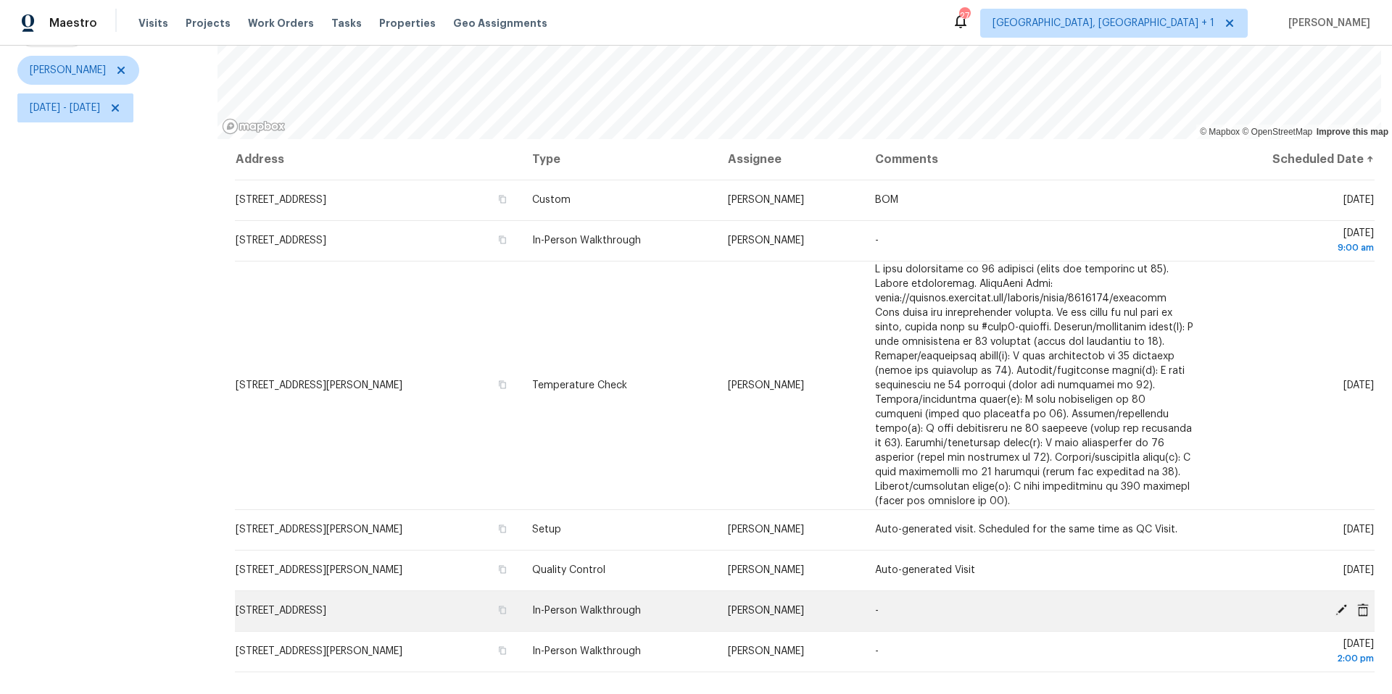
click at [1043, 437] on icon at bounding box center [1362, 610] width 13 height 13
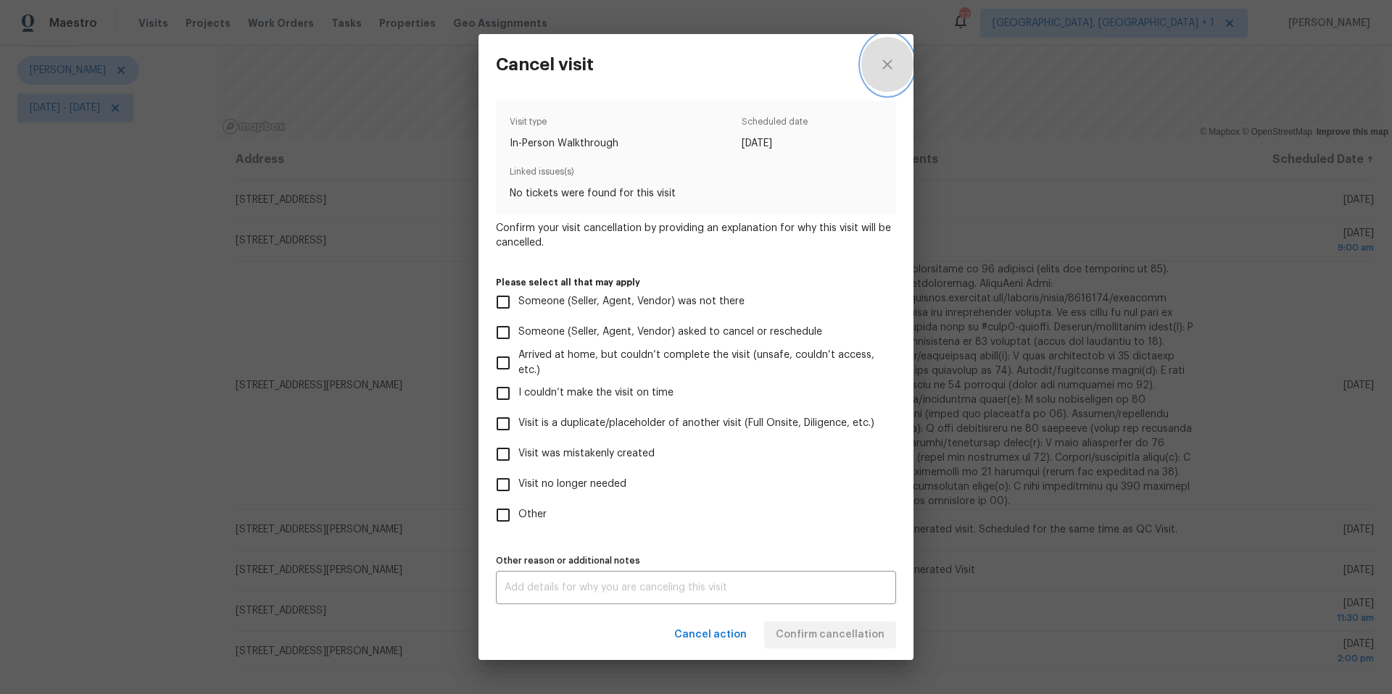
click at [888, 67] on icon "close" at bounding box center [887, 64] width 17 height 17
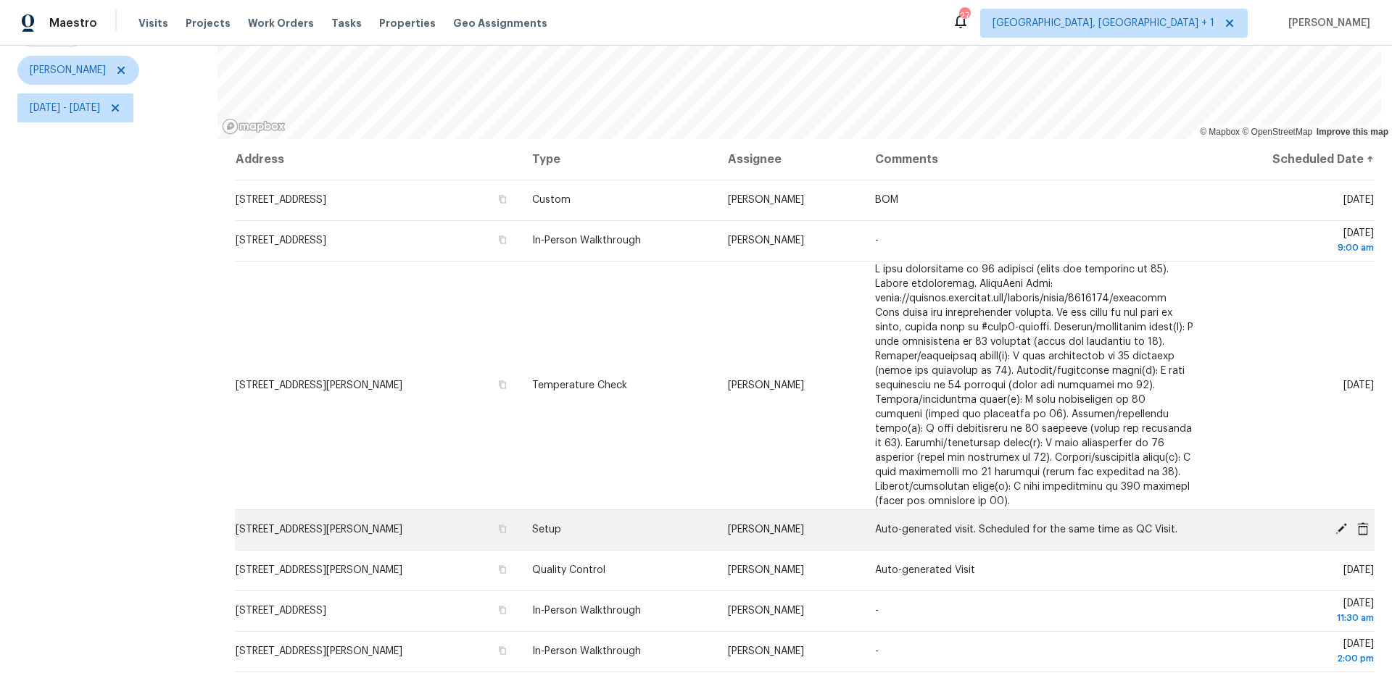
click at [1043, 437] on icon at bounding box center [1362, 529] width 13 height 13
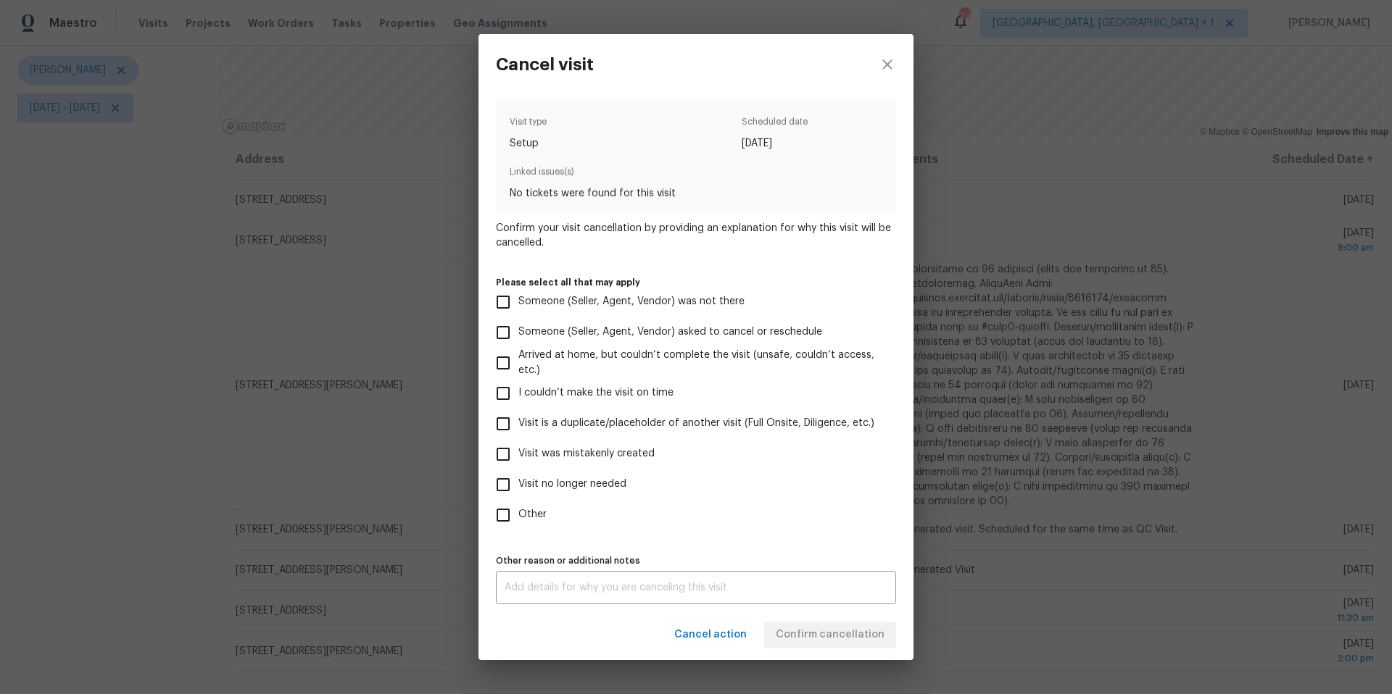
click at [533, 437] on label "Other" at bounding box center [686, 515] width 397 height 30
click at [518, 437] on input "Other" at bounding box center [503, 515] width 30 height 30
checkbox input "true"
click at [563, 437] on div "Visit type Setup Scheduled date [DATE] Linked issues(s) No tickets were found f…" at bounding box center [695, 352] width 435 height 515
click at [567, 437] on div "x Other reason or additional notes" at bounding box center [696, 587] width 400 height 33
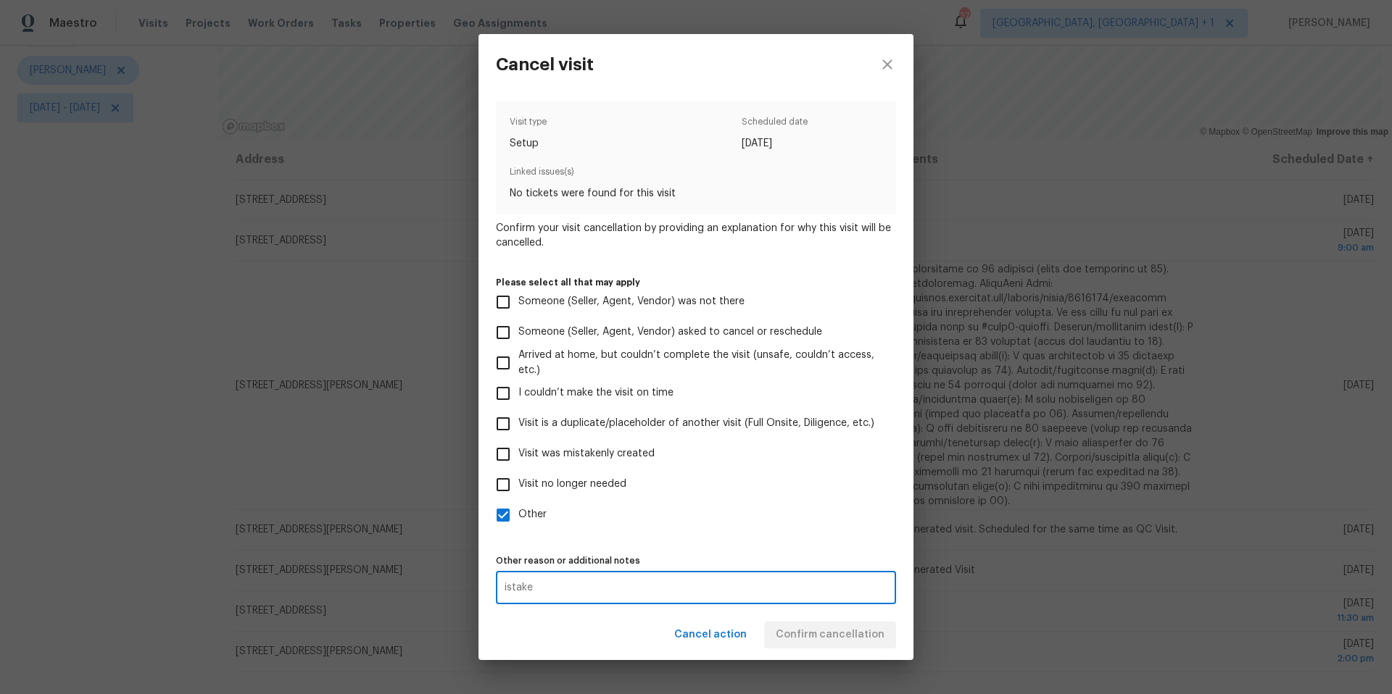
click at [502, 437] on div "istake x Other reason or additional notes" at bounding box center [696, 587] width 400 height 33
click at [503, 437] on div "istake x Other reason or additional notes" at bounding box center [696, 587] width 400 height 33
click at [520, 437] on textarea "istake" at bounding box center [696, 588] width 383 height 10
click at [508, 437] on textarea "istake" at bounding box center [696, 588] width 383 height 10
click at [503, 437] on div "istake x Other reason or additional notes" at bounding box center [696, 587] width 400 height 33
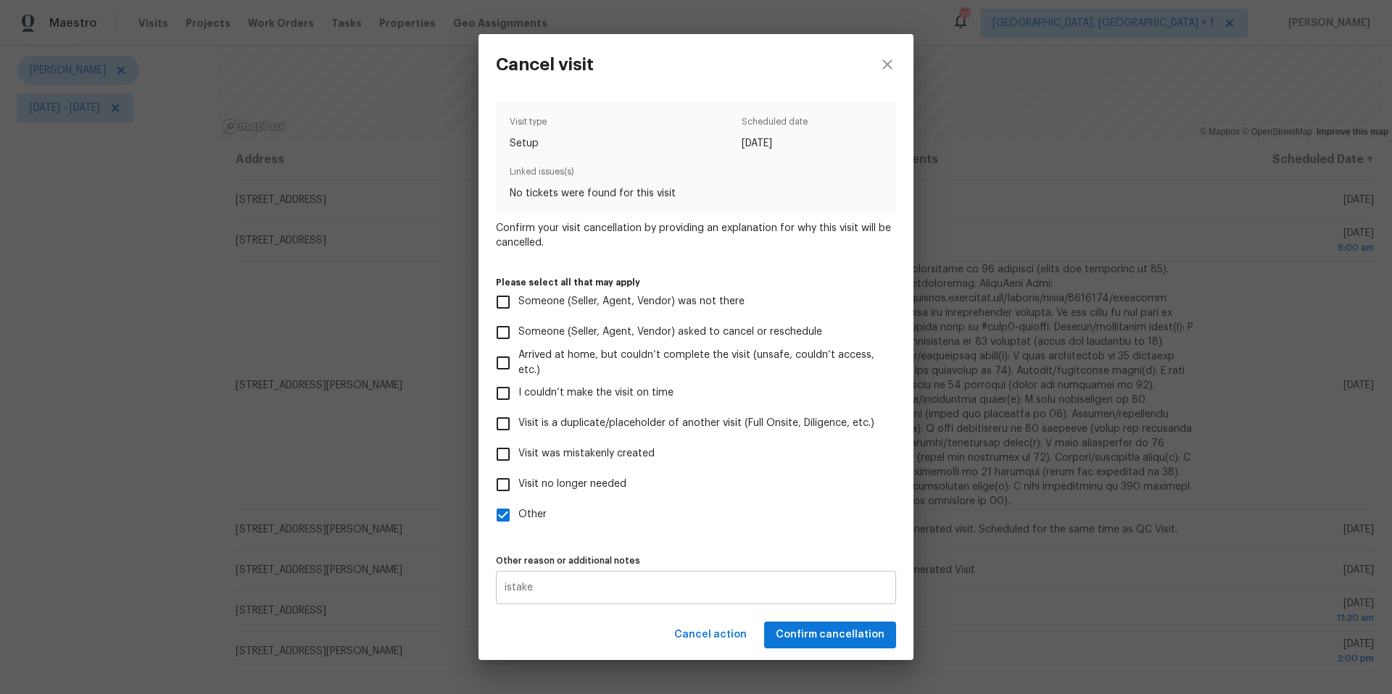
click at [503, 437] on div "istake x Other reason or additional notes" at bounding box center [696, 587] width 400 height 33
click at [505, 437] on textarea "istake" at bounding box center [696, 588] width 383 height 10
type textarea "mistake"
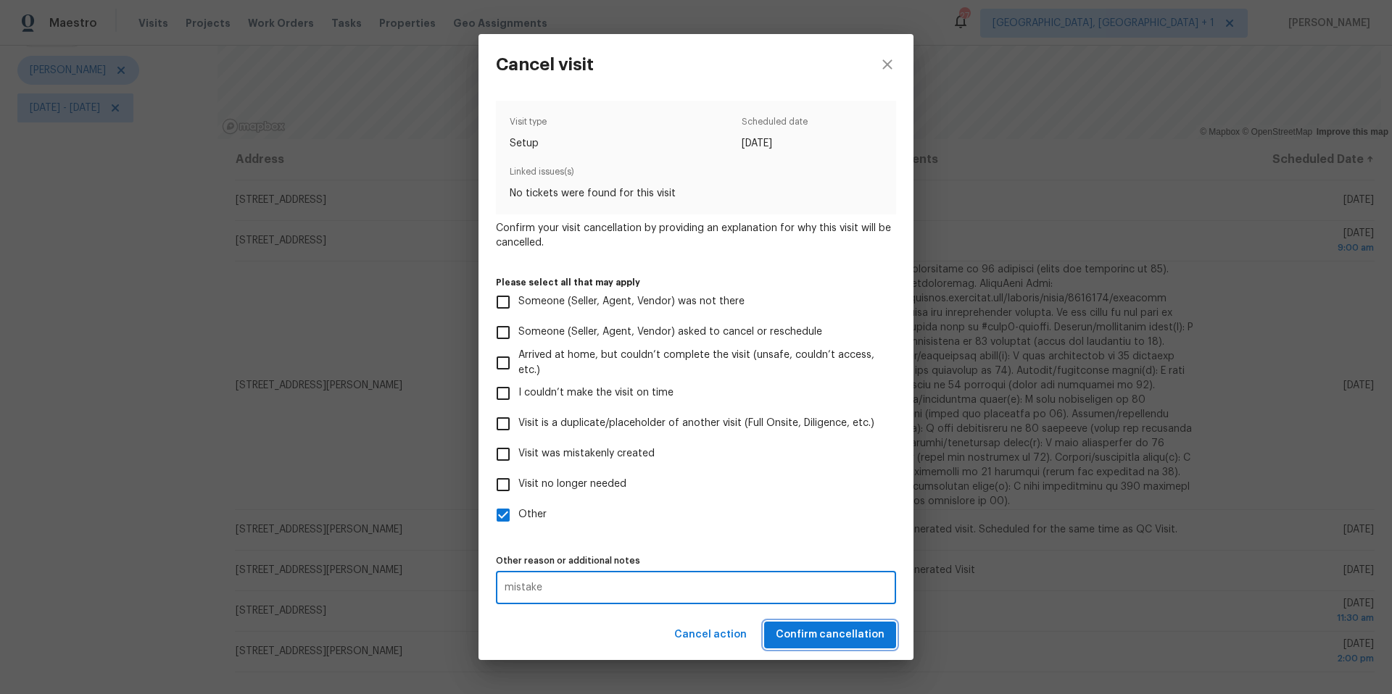
click at [792, 437] on span "Confirm cancellation" at bounding box center [830, 635] width 109 height 18
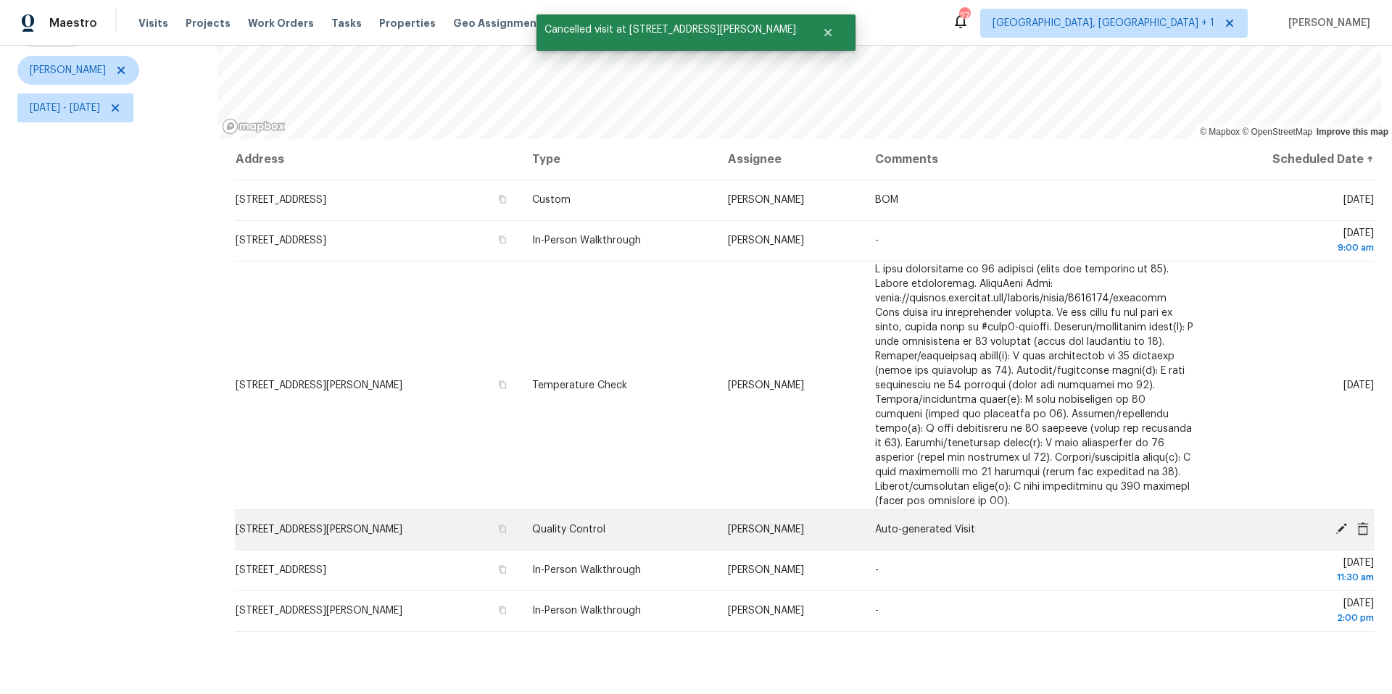
click at [1043, 437] on icon at bounding box center [1363, 528] width 12 height 13
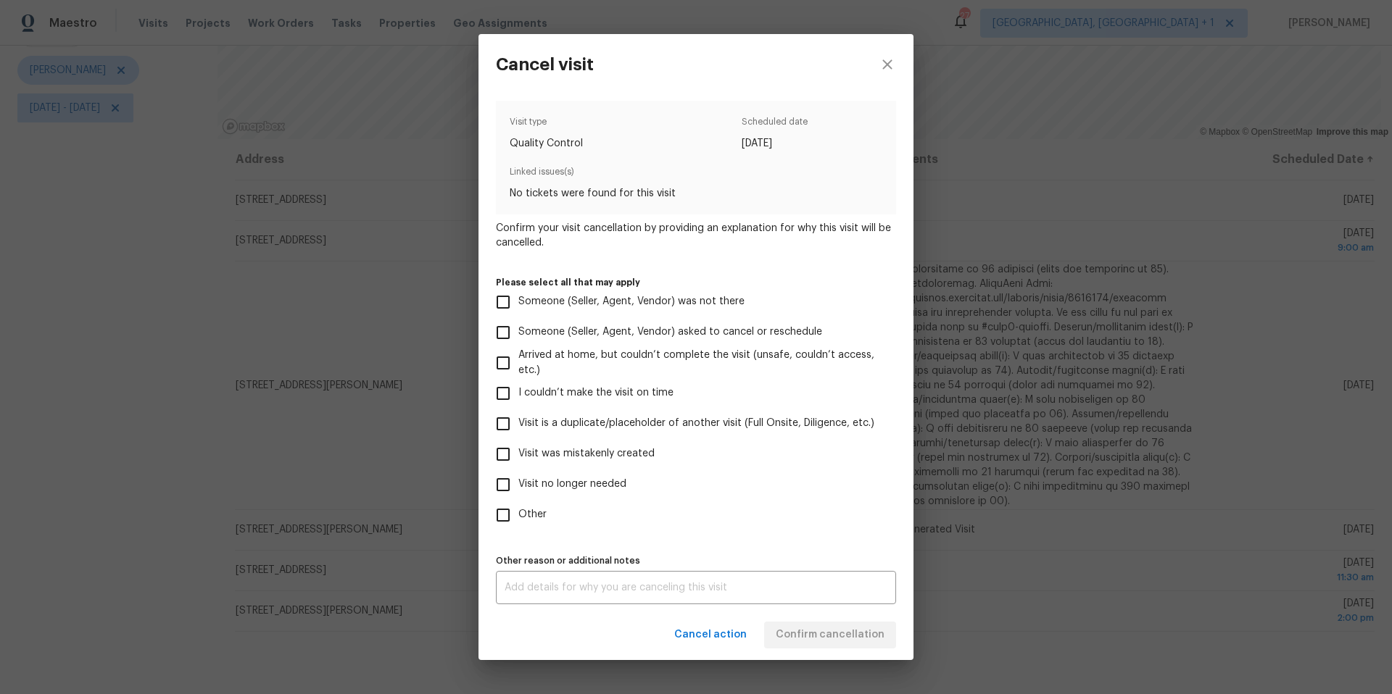
click at [502, 437] on input "Other" at bounding box center [503, 515] width 30 height 30
checkbox input "true"
click at [543, 437] on div "x Other reason or additional notes" at bounding box center [696, 587] width 400 height 33
type textarea "mistake"
click at [702, 437] on div "Visit type Quality Control Scheduled date [DATE] Linked issues(s) No tickets we…" at bounding box center [696, 353] width 400 height 504
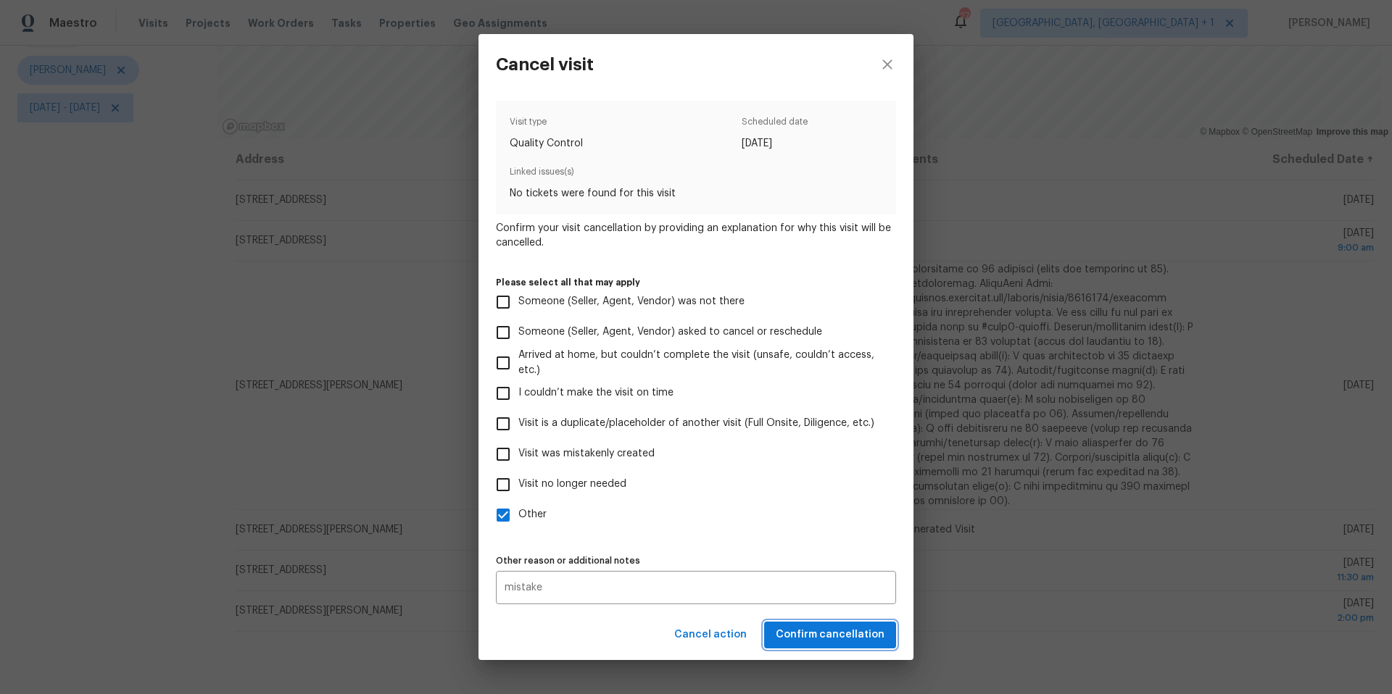
click at [794, 437] on button "Confirm cancellation" at bounding box center [830, 635] width 132 height 27
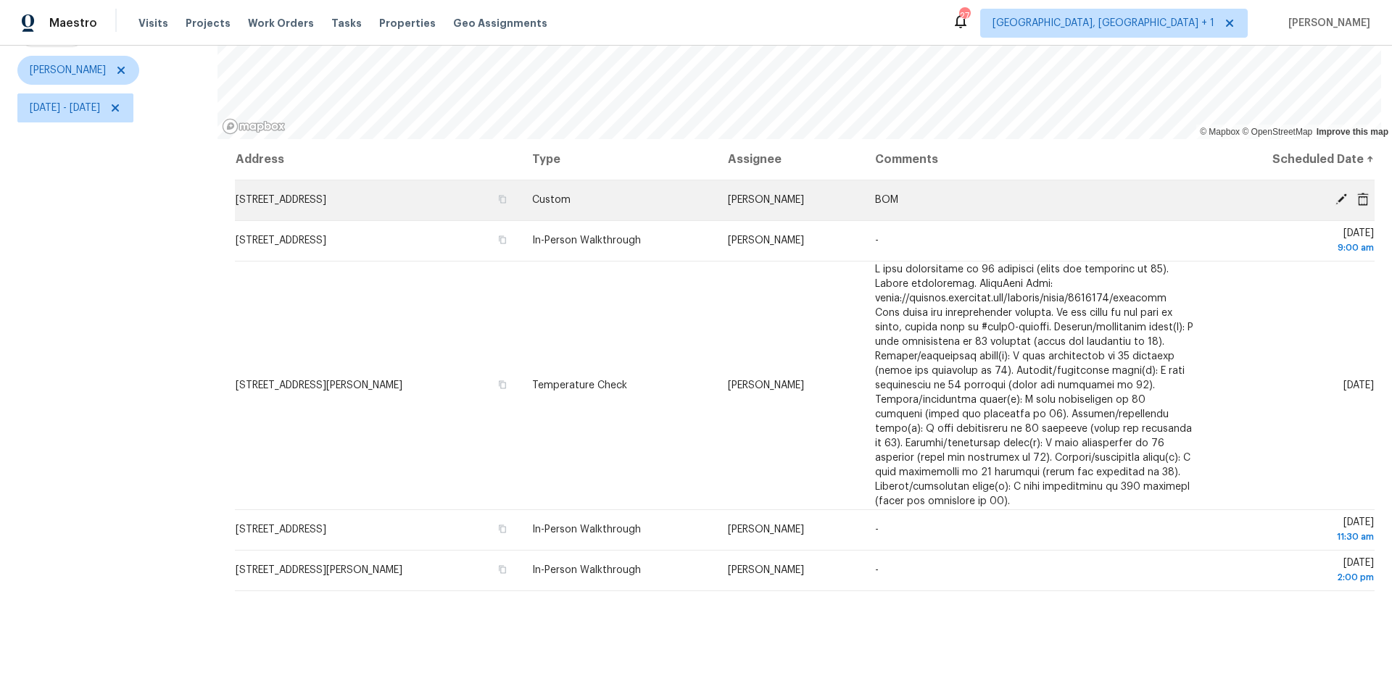
click at [1043, 193] on icon at bounding box center [1341, 199] width 13 height 13
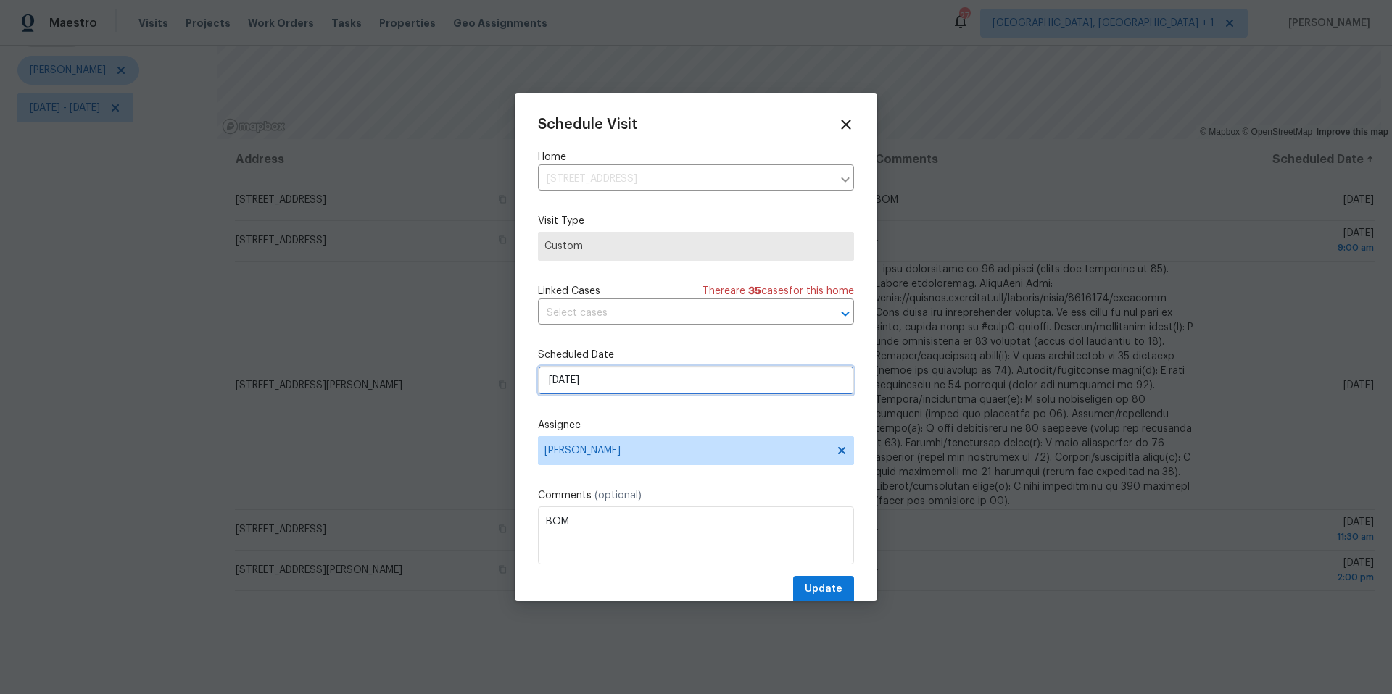
click at [603, 391] on input "[DATE]" at bounding box center [696, 380] width 316 height 29
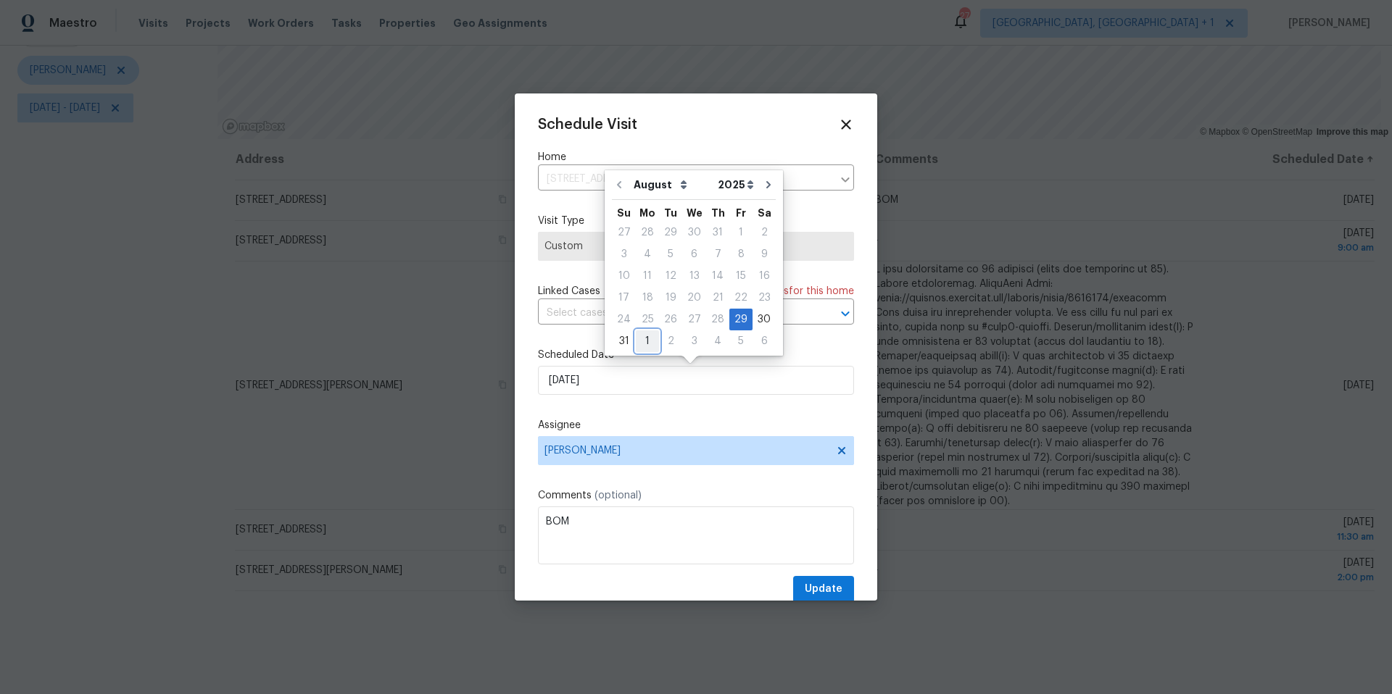
click at [649, 338] on div "1" at bounding box center [647, 341] width 23 height 20
type input "[DATE]"
select select "8"
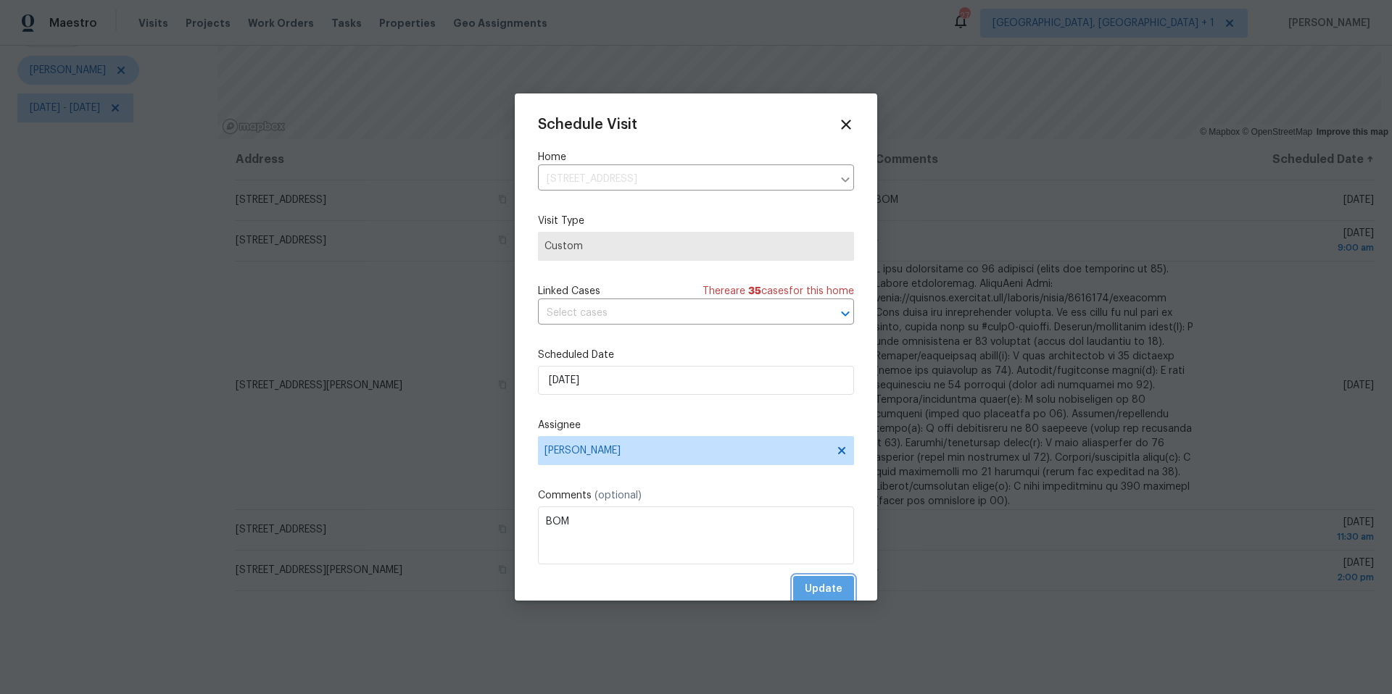
click at [832, 437] on button "Update" at bounding box center [823, 589] width 61 height 27
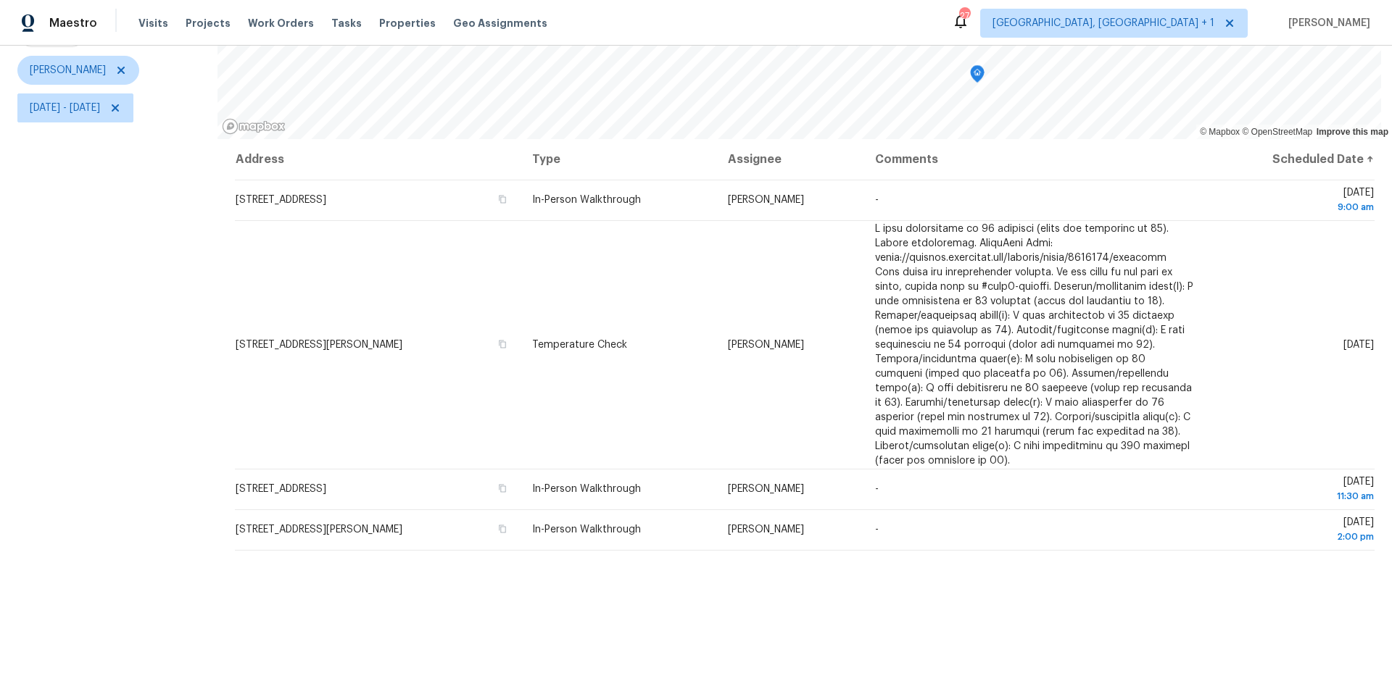
scroll to position [0, 0]
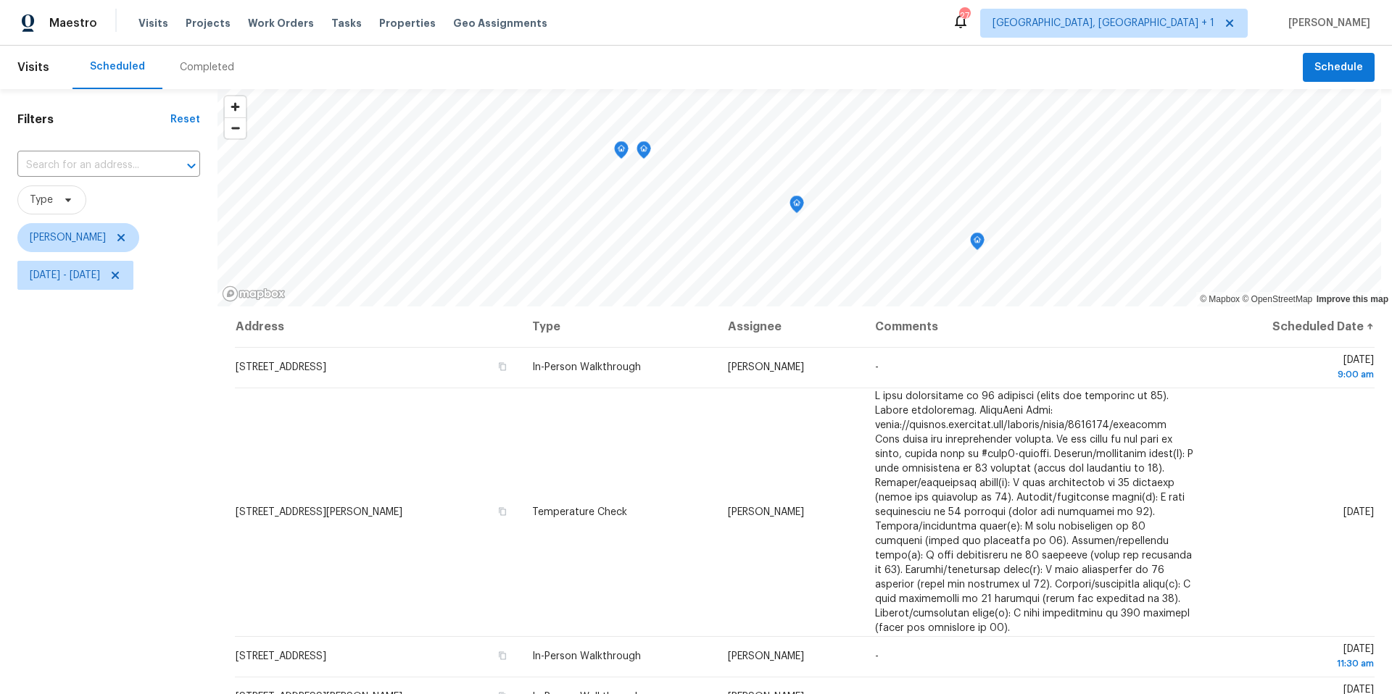
click at [621, 151] on icon "Map marker" at bounding box center [621, 150] width 4 height 4
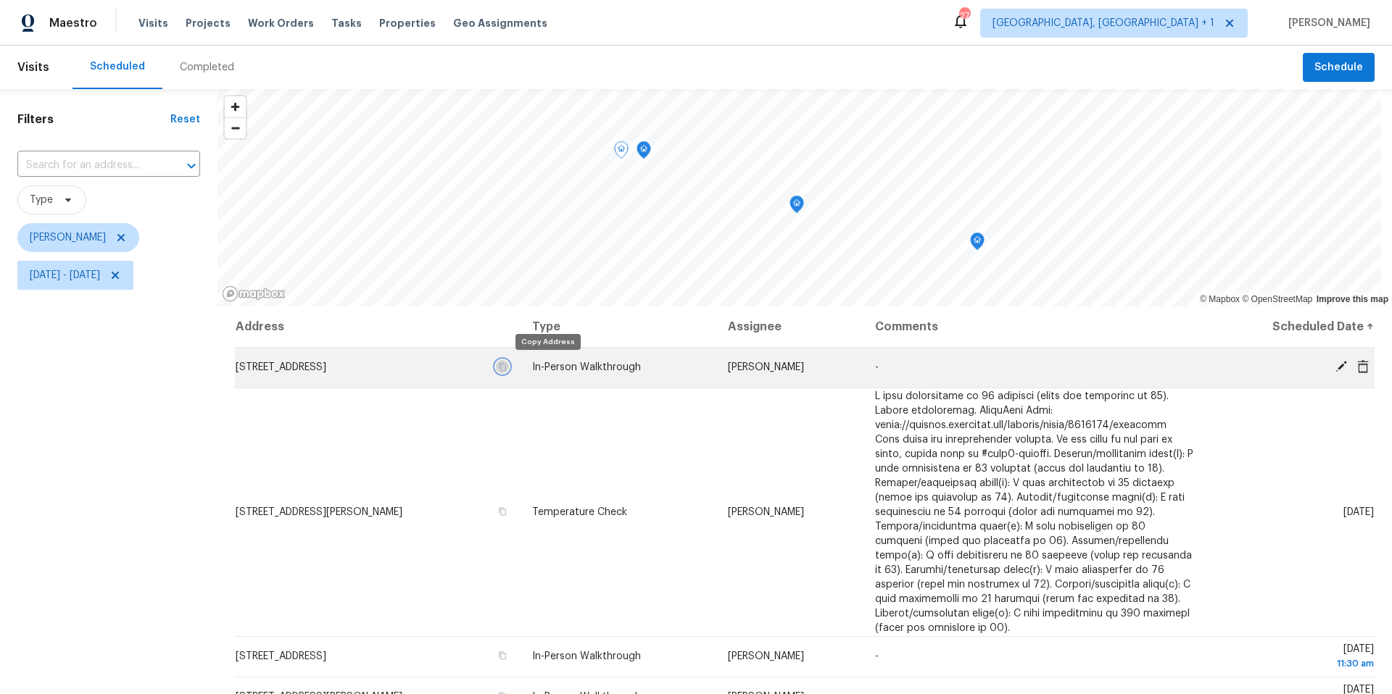
click at [507, 367] on icon "button" at bounding box center [502, 366] width 9 height 9
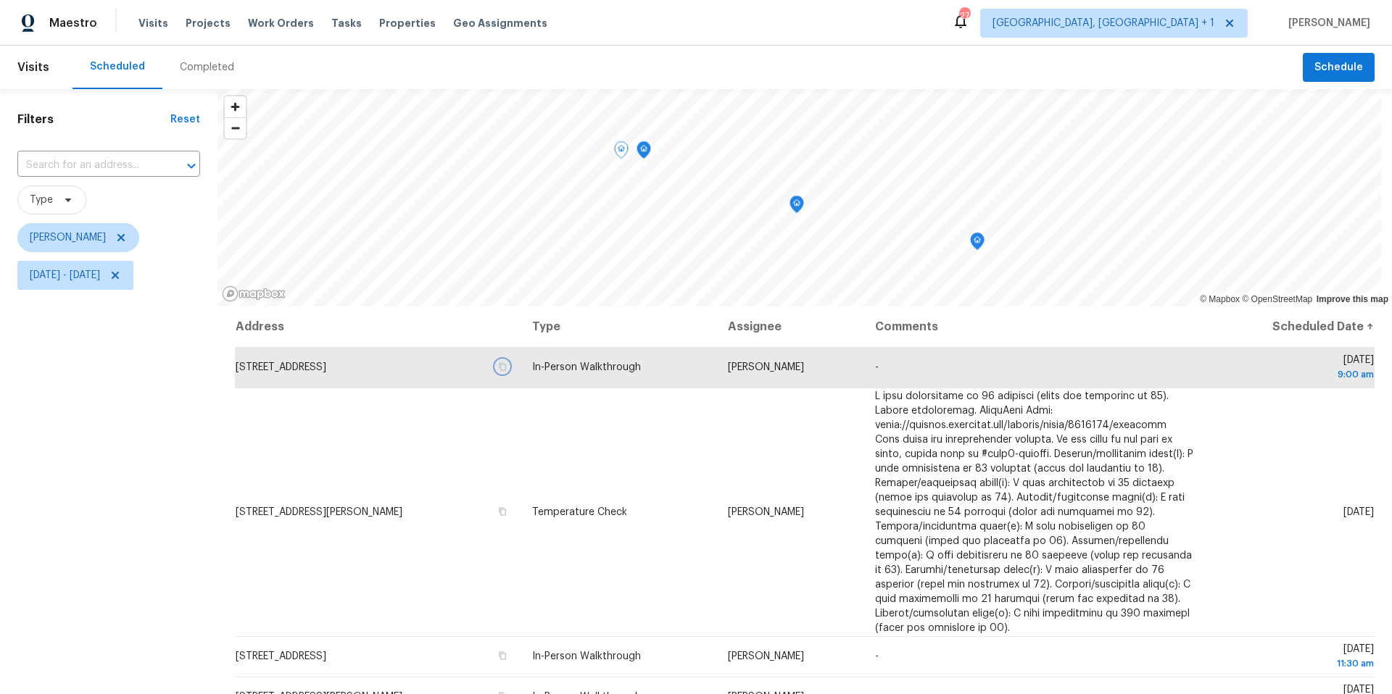
click at [647, 152] on icon "Map marker" at bounding box center [643, 150] width 13 height 17
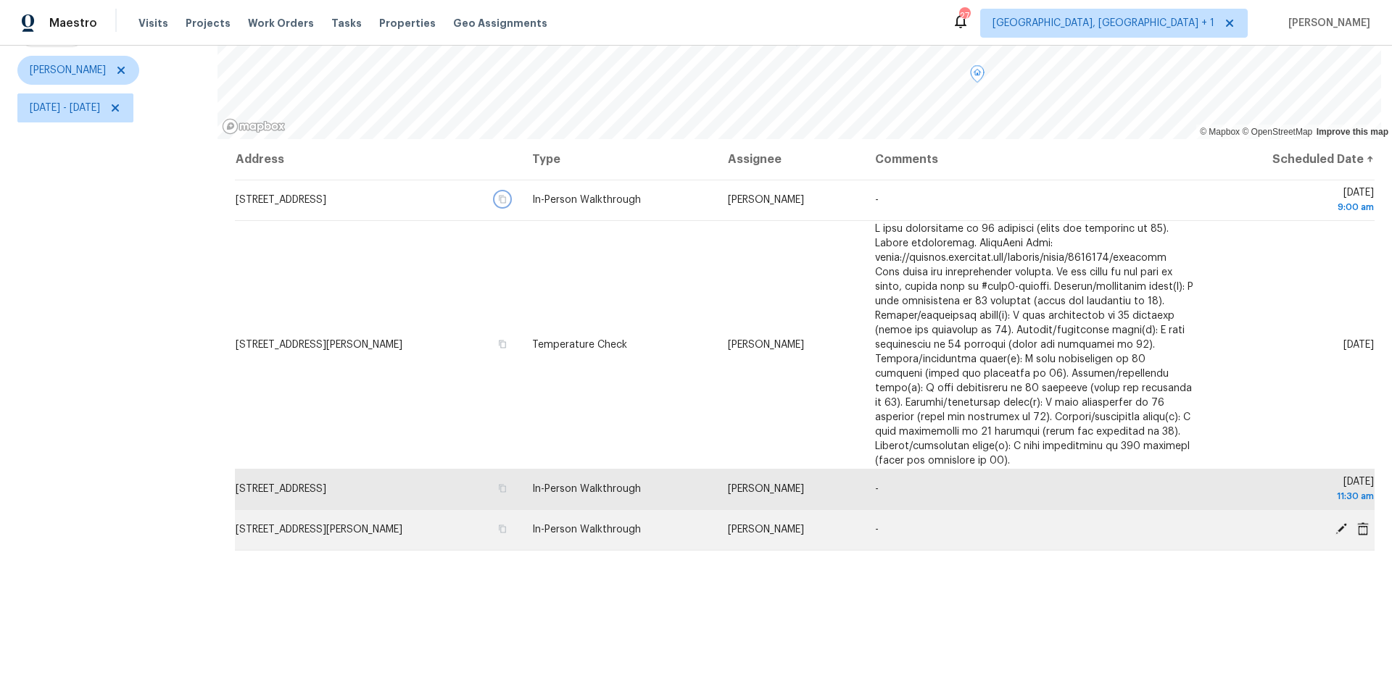
scroll to position [178, 0]
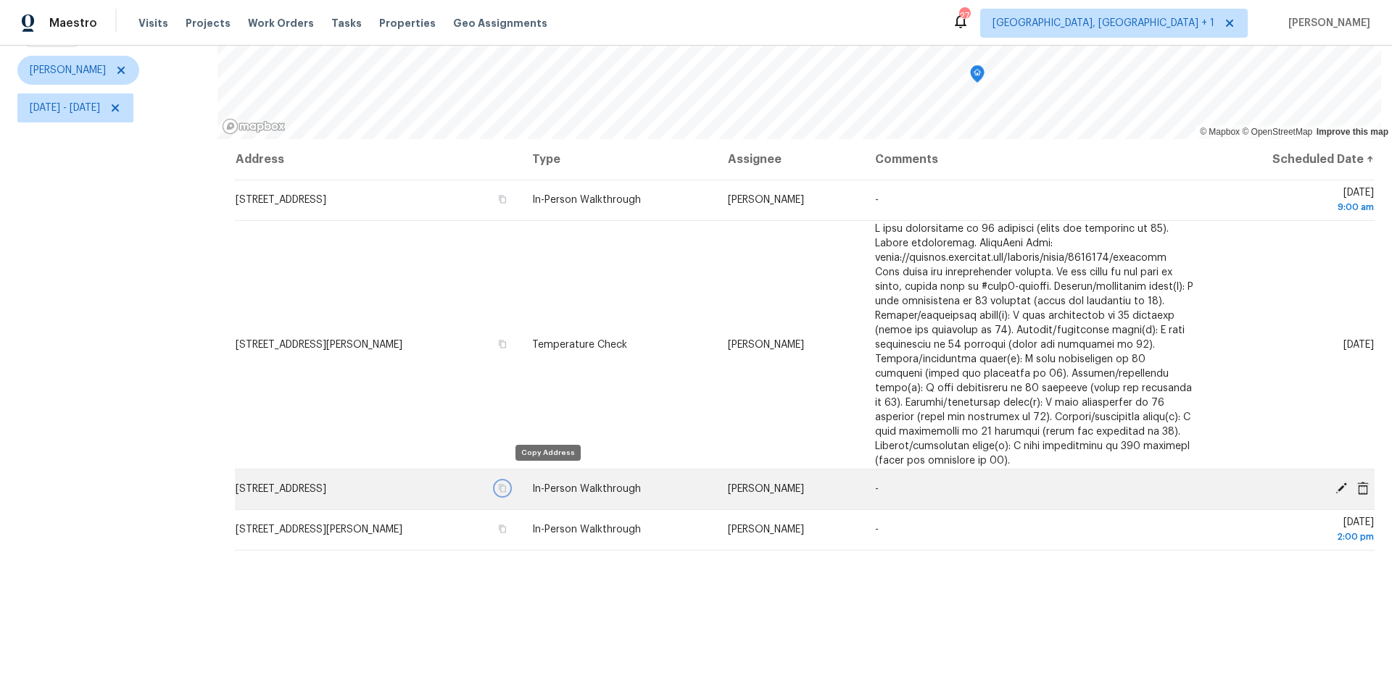
click at [506, 437] on icon "button" at bounding box center [502, 489] width 7 height 8
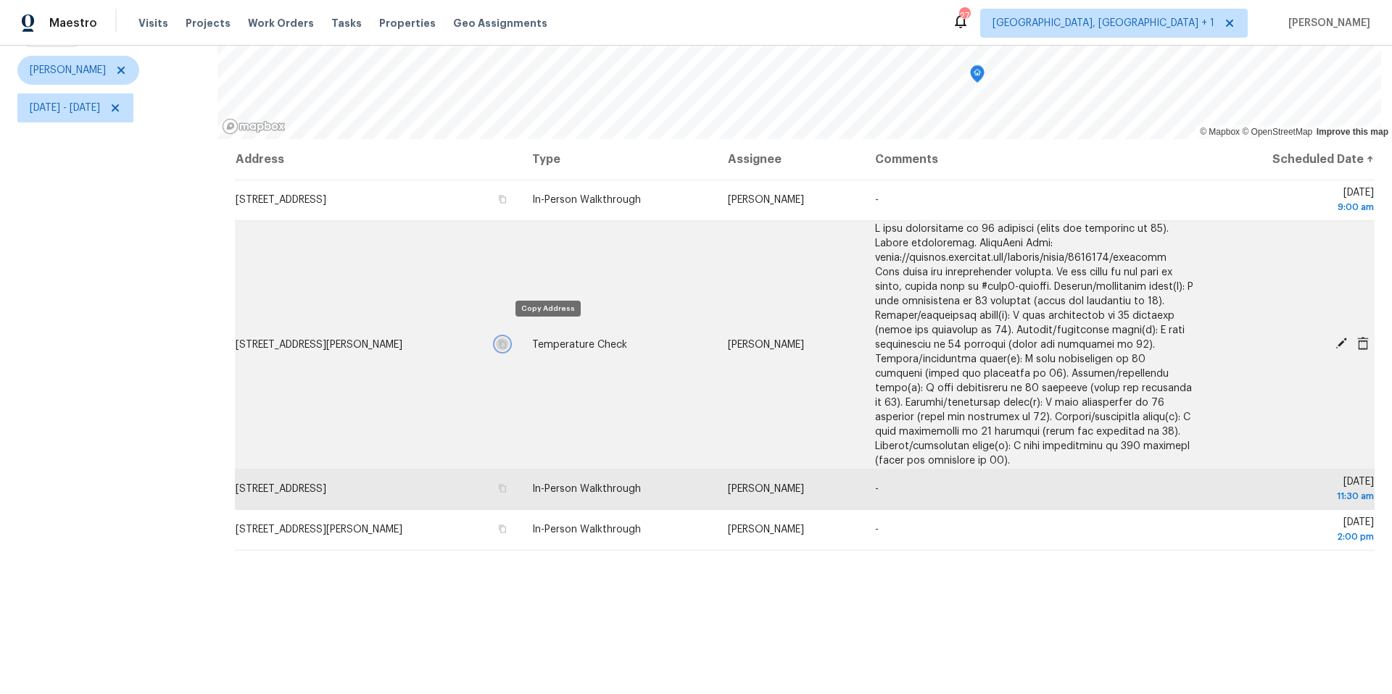
click at [507, 340] on icon "button" at bounding box center [502, 344] width 9 height 9
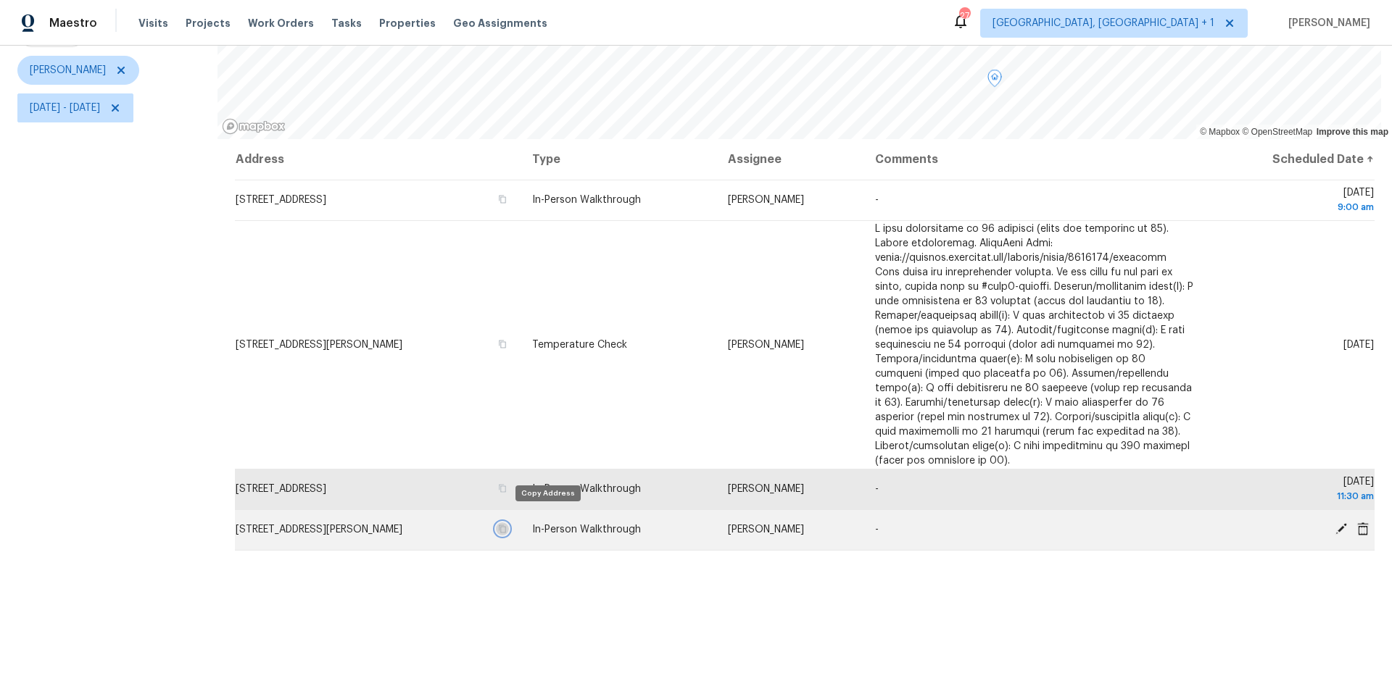
click at [507, 437] on icon "button" at bounding box center [502, 529] width 9 height 9
